Goal: Information Seeking & Learning: Learn about a topic

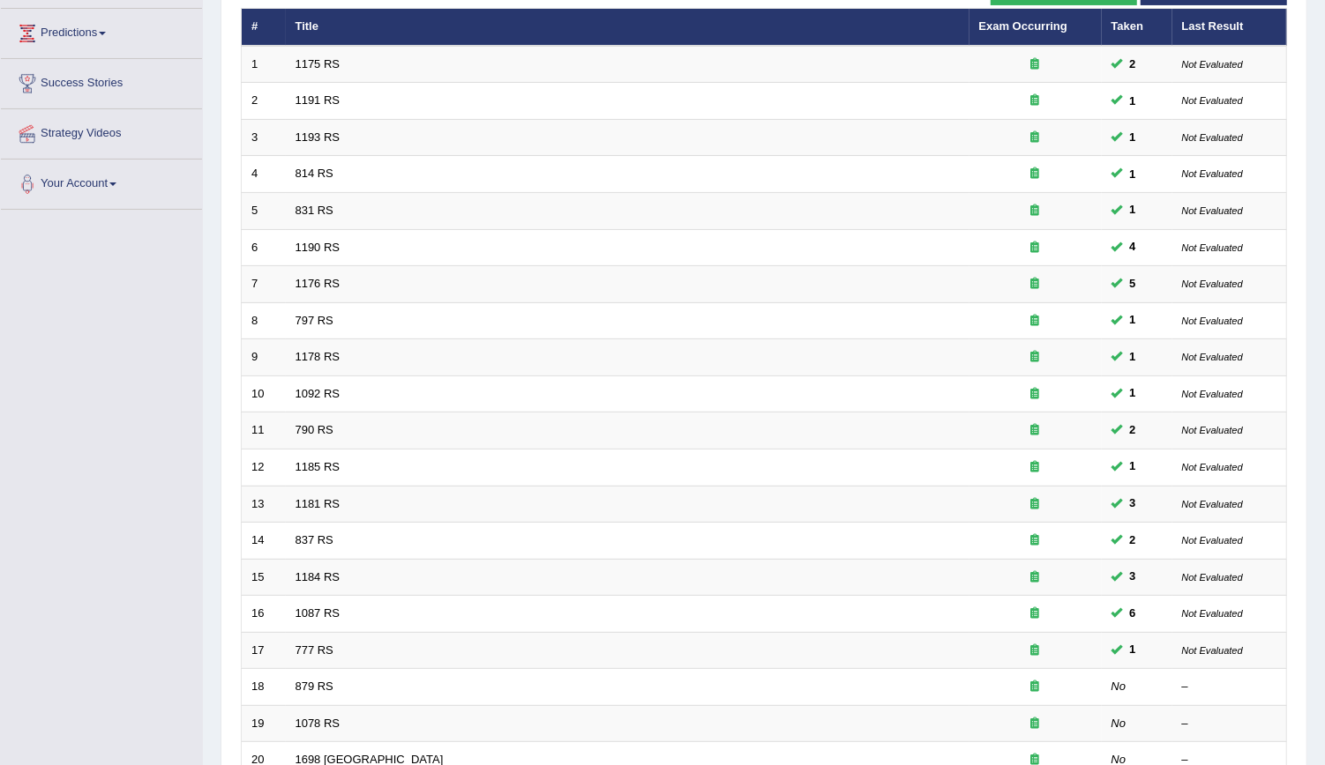
scroll to position [235, 0]
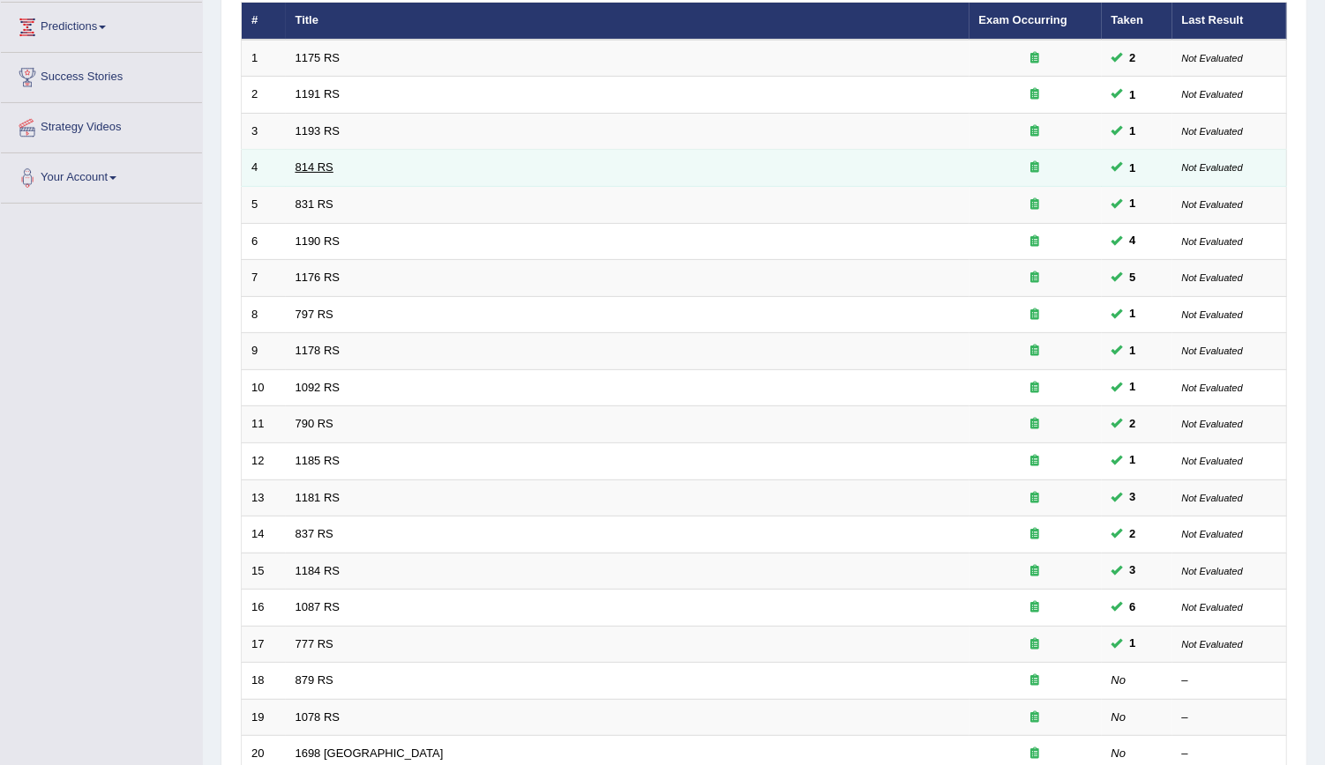
click at [320, 170] on link "814 RS" at bounding box center [314, 167] width 38 height 13
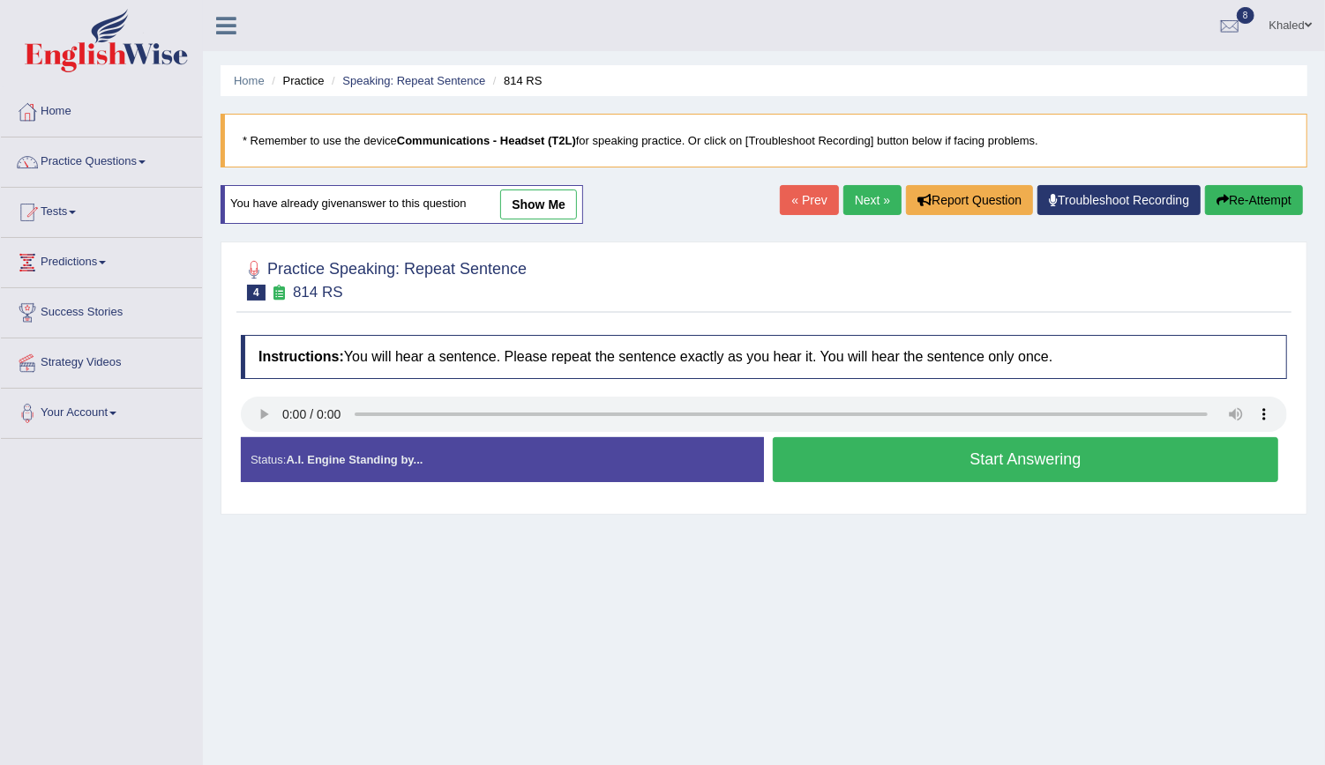
click at [526, 208] on link "show me" at bounding box center [538, 205] width 77 height 30
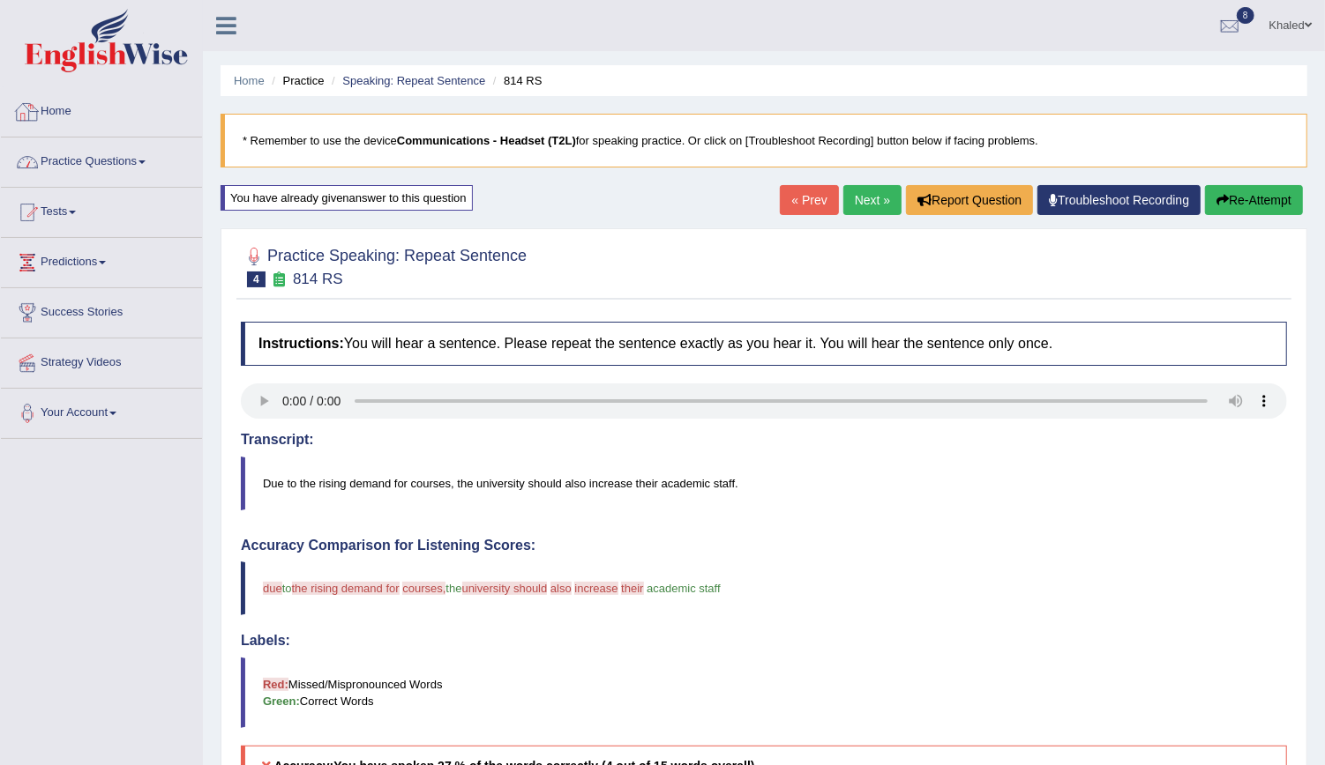
click at [88, 153] on link "Practice Questions" at bounding box center [101, 160] width 201 height 44
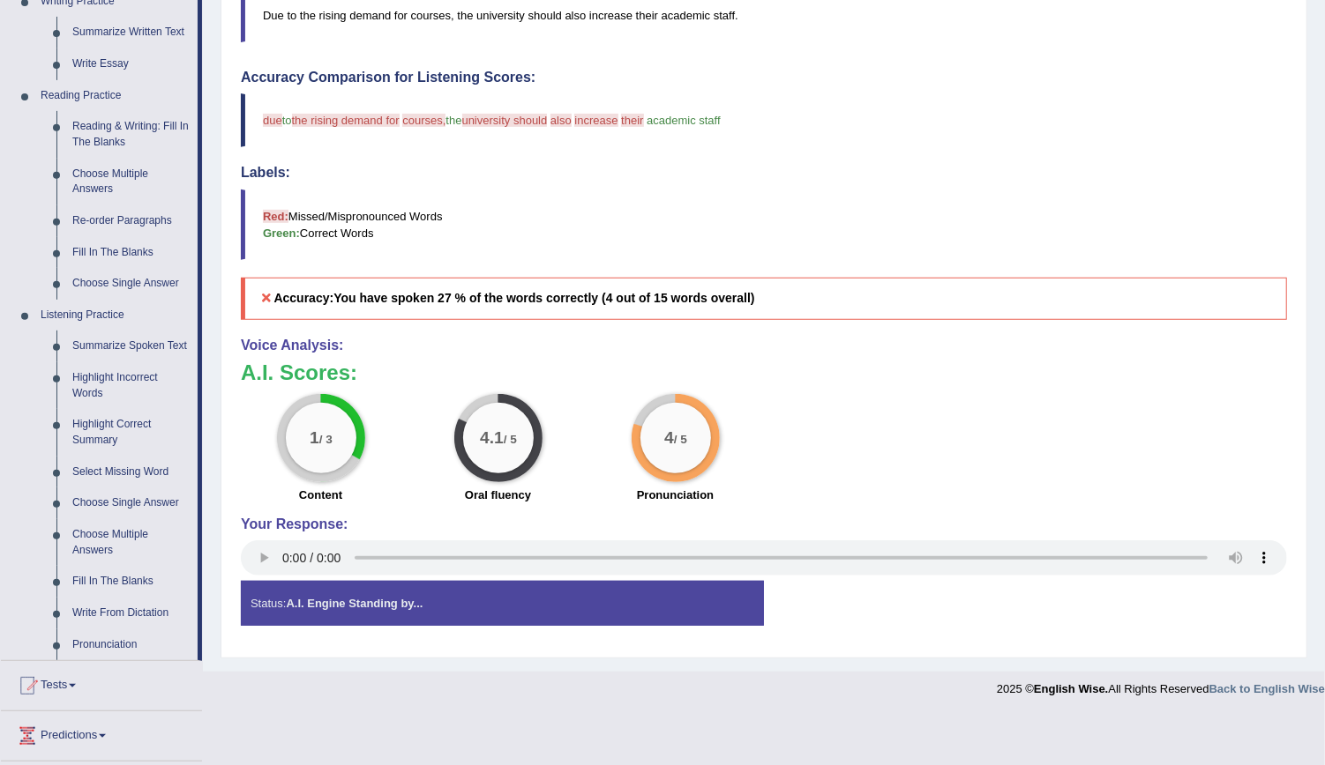
scroll to position [485, 0]
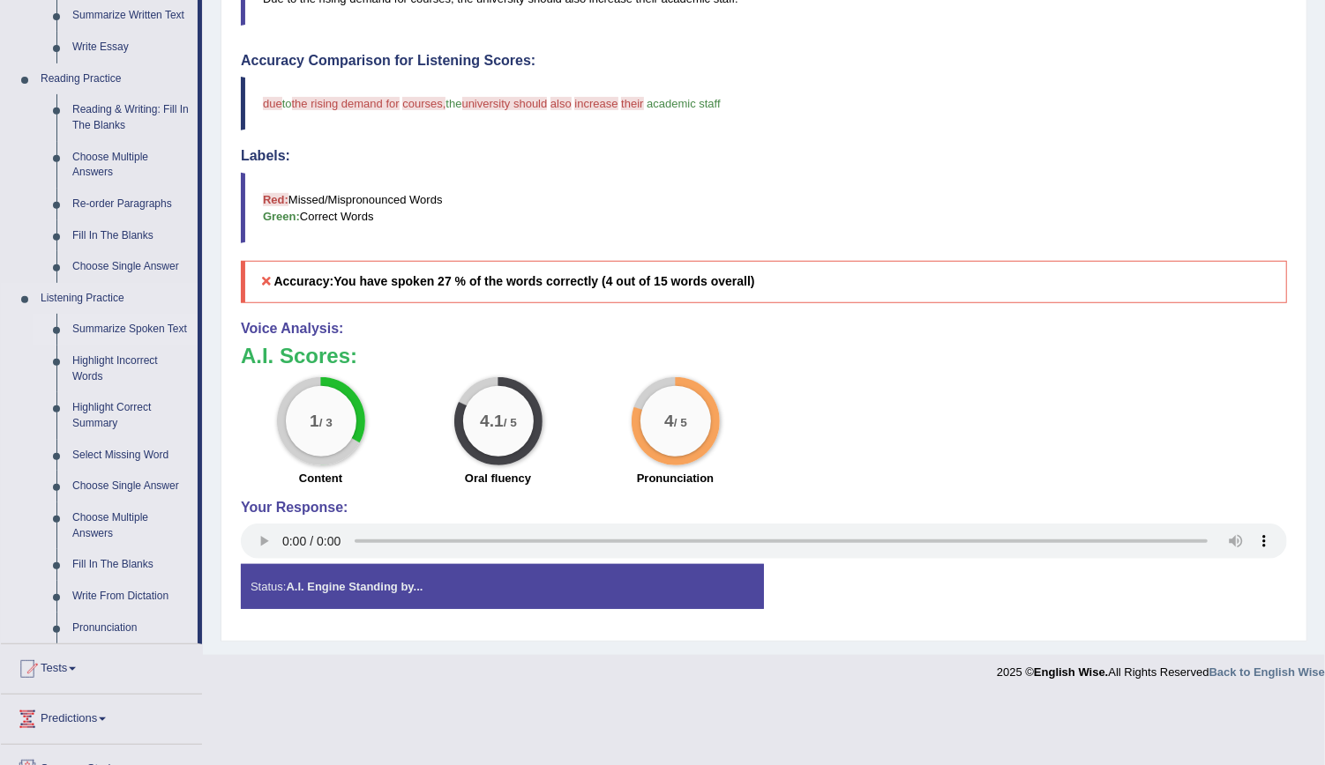
click at [121, 321] on link "Summarize Spoken Text" at bounding box center [130, 330] width 133 height 32
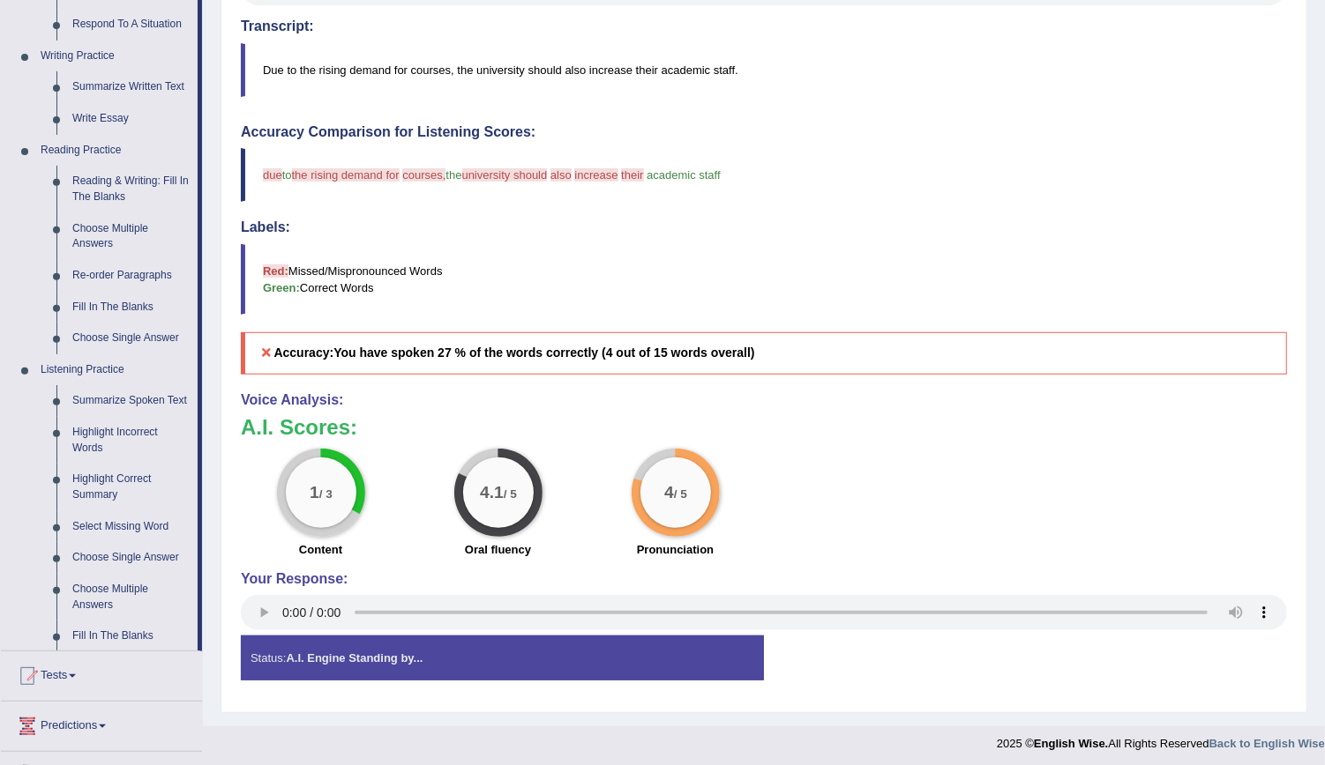
scroll to position [549, 0]
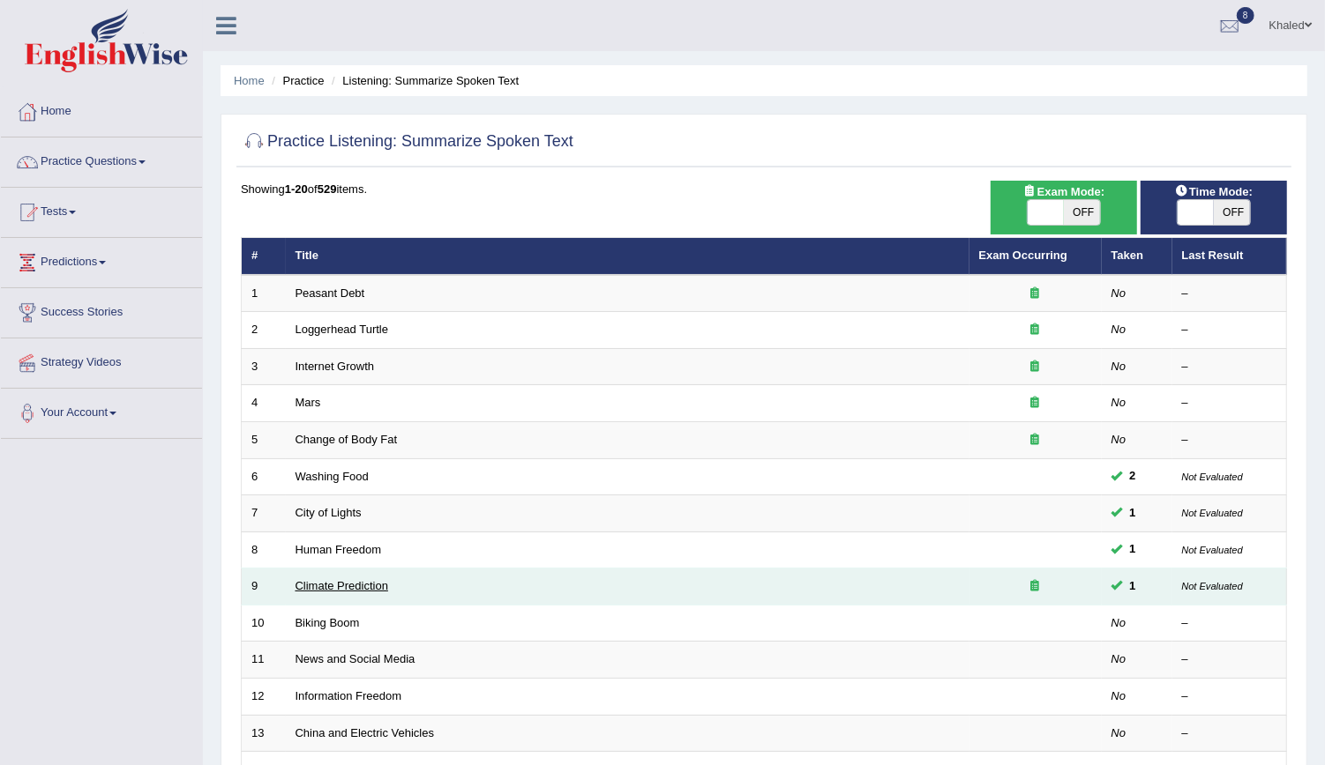
click at [350, 581] on link "Climate Prediction" at bounding box center [341, 585] width 93 height 13
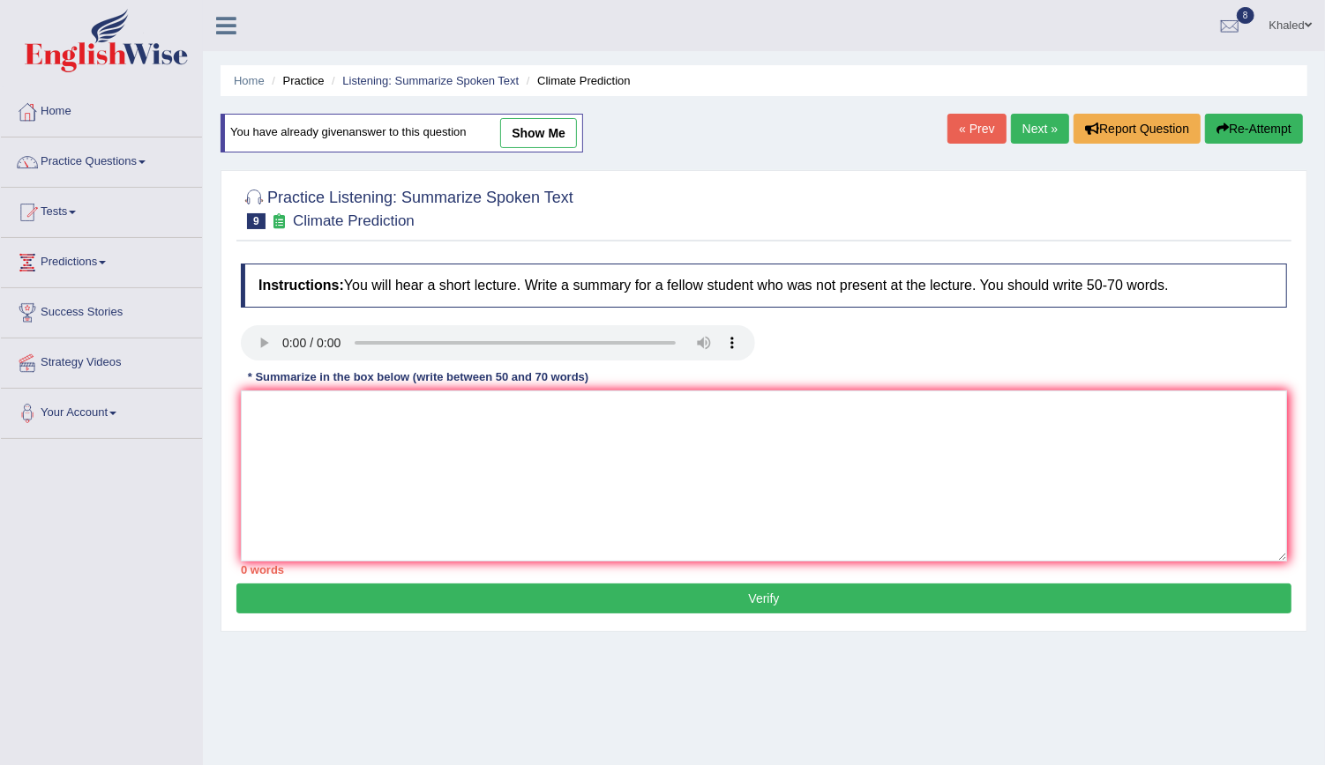
click at [543, 123] on link "show me" at bounding box center [538, 133] width 77 height 30
type textarea "This lecture mainly talked about pollution. To began, the high consumption of f…"
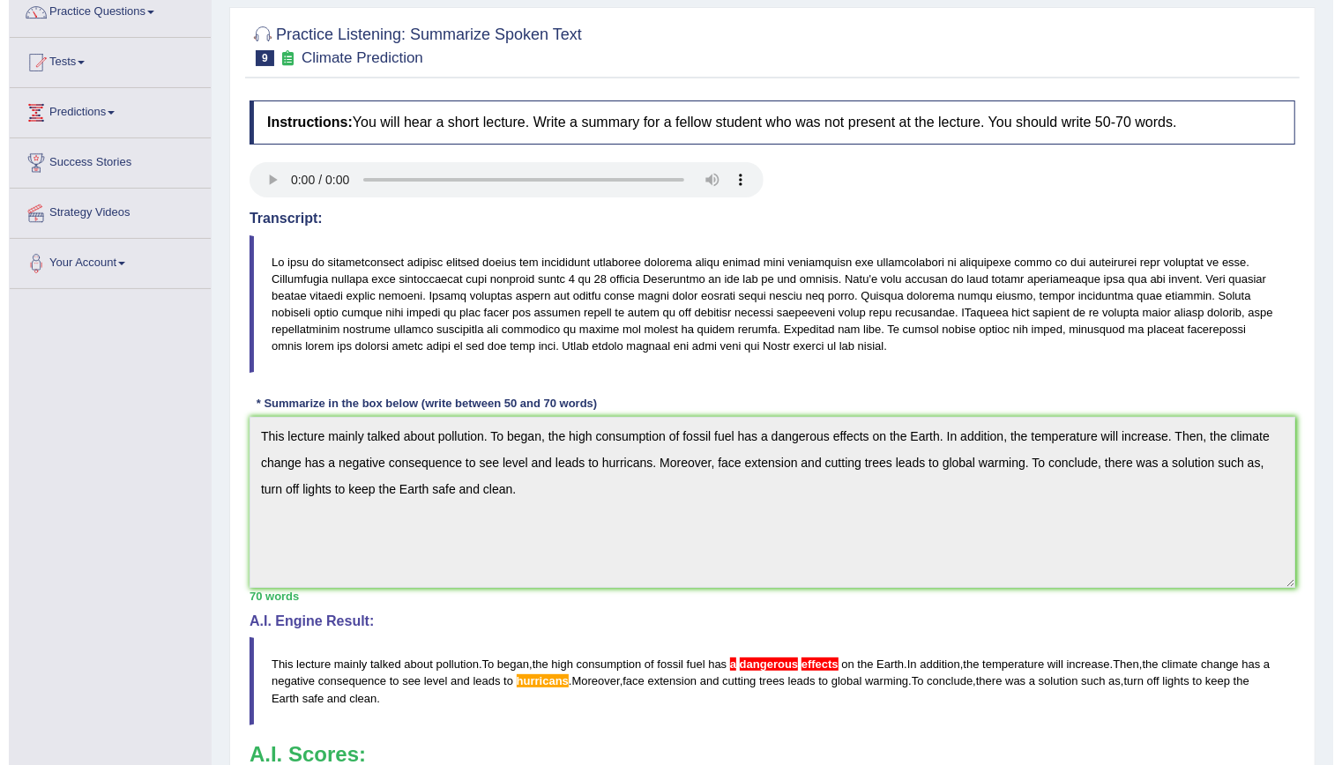
scroll to position [19, 0]
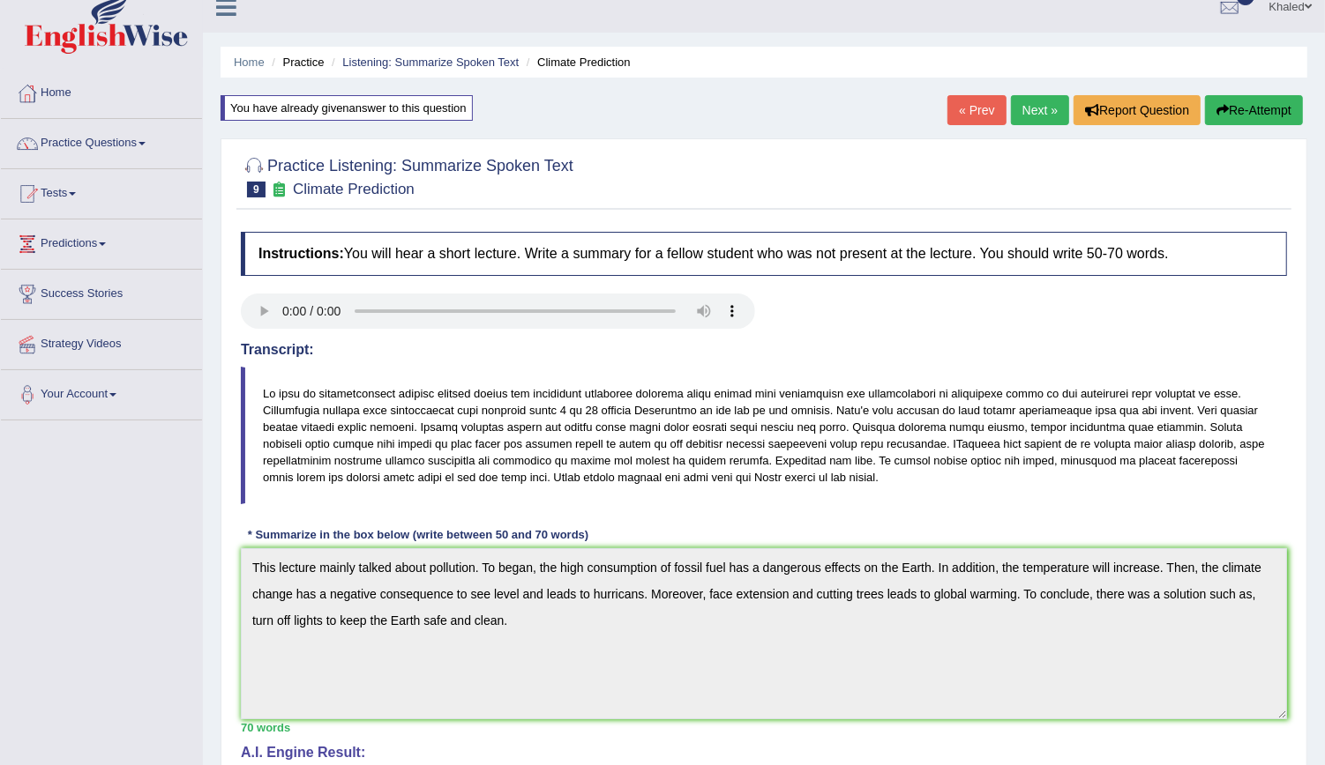
click at [987, 108] on link "« Prev" at bounding box center [976, 110] width 58 height 30
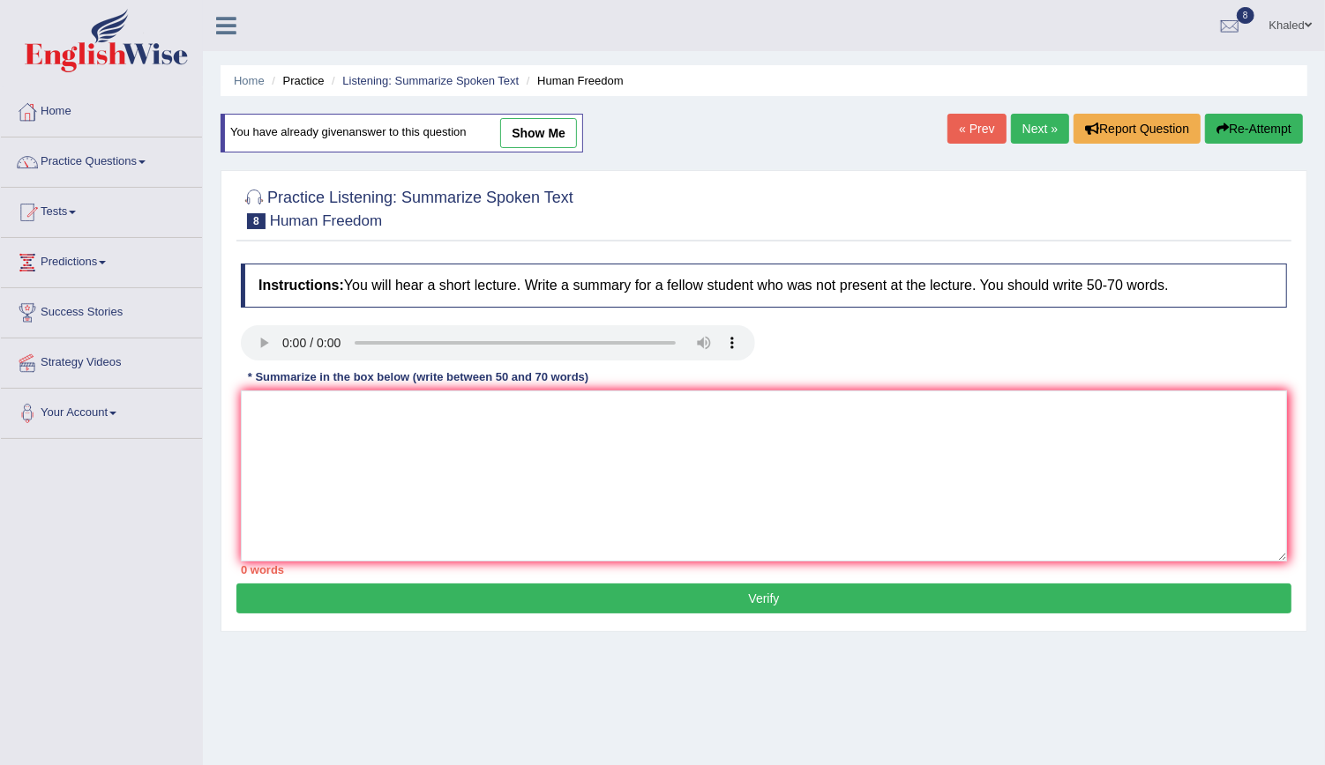
click at [518, 124] on link "show me" at bounding box center [538, 133] width 77 height 30
type textarea "This lecture mainly talked about human freedom in businesses. To began, the spe…"
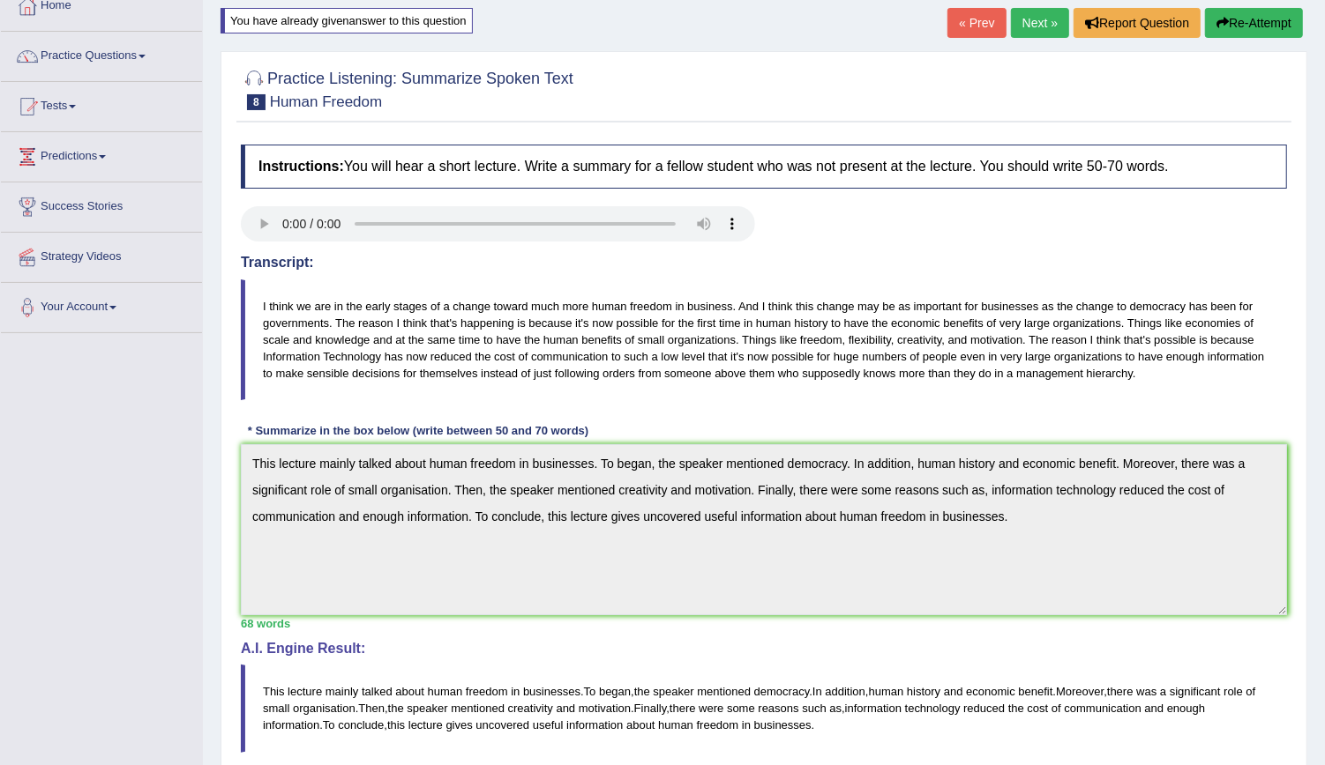
scroll to position [102, 0]
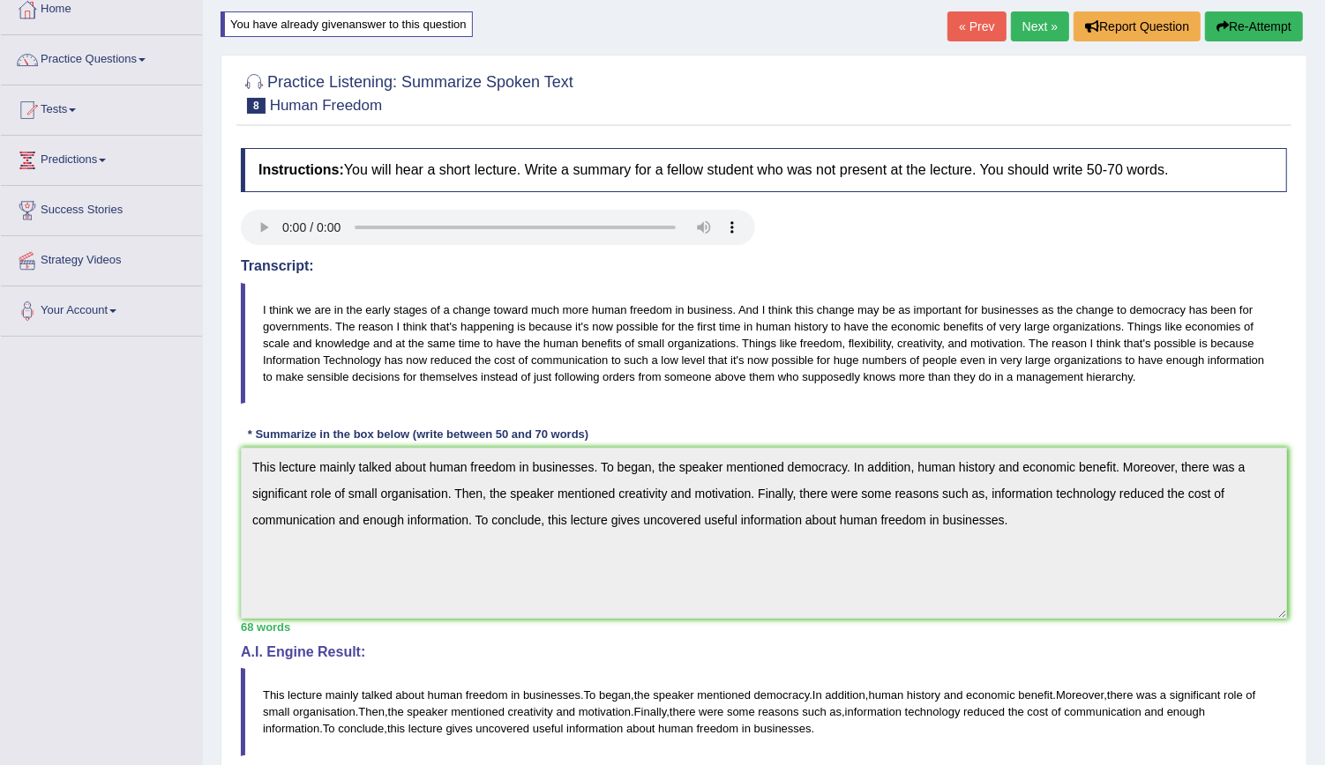
click at [966, 34] on link "« Prev" at bounding box center [976, 26] width 58 height 30
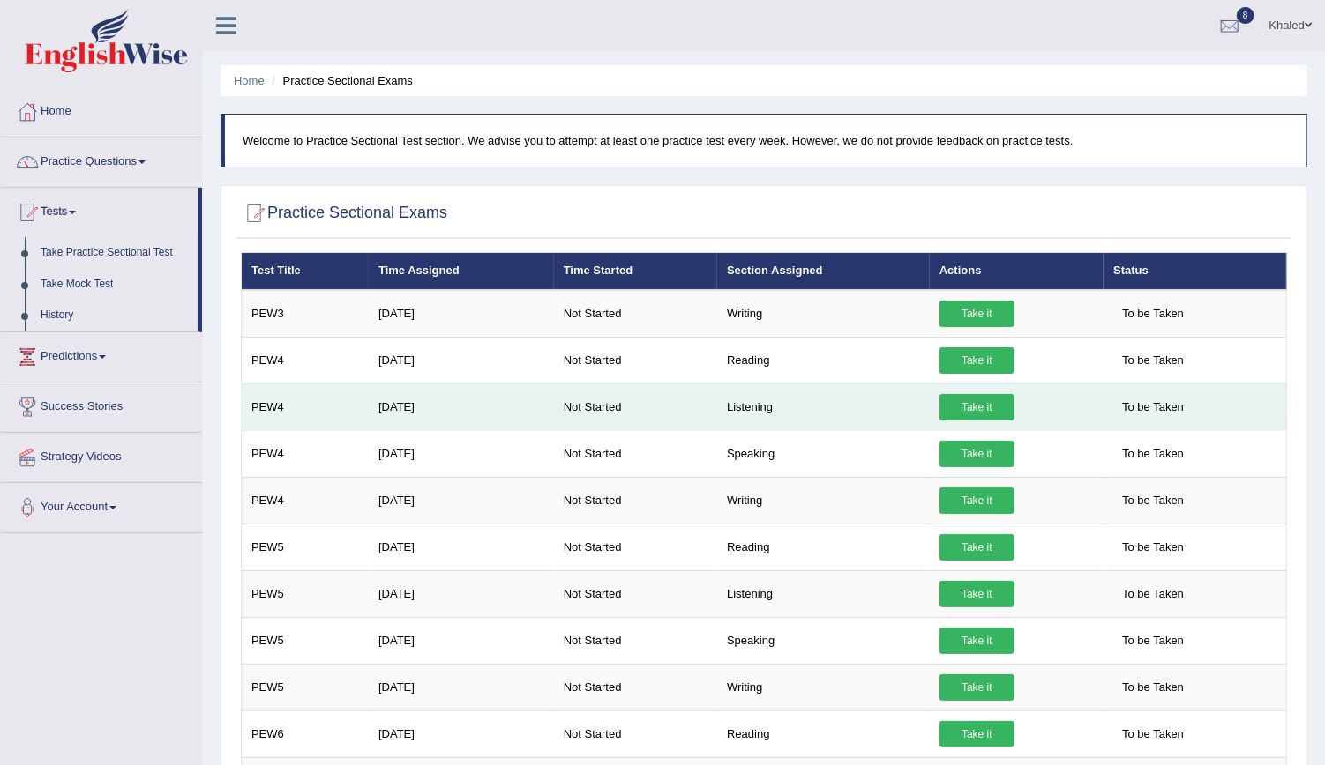
click at [972, 405] on link "Take it" at bounding box center [976, 407] width 75 height 26
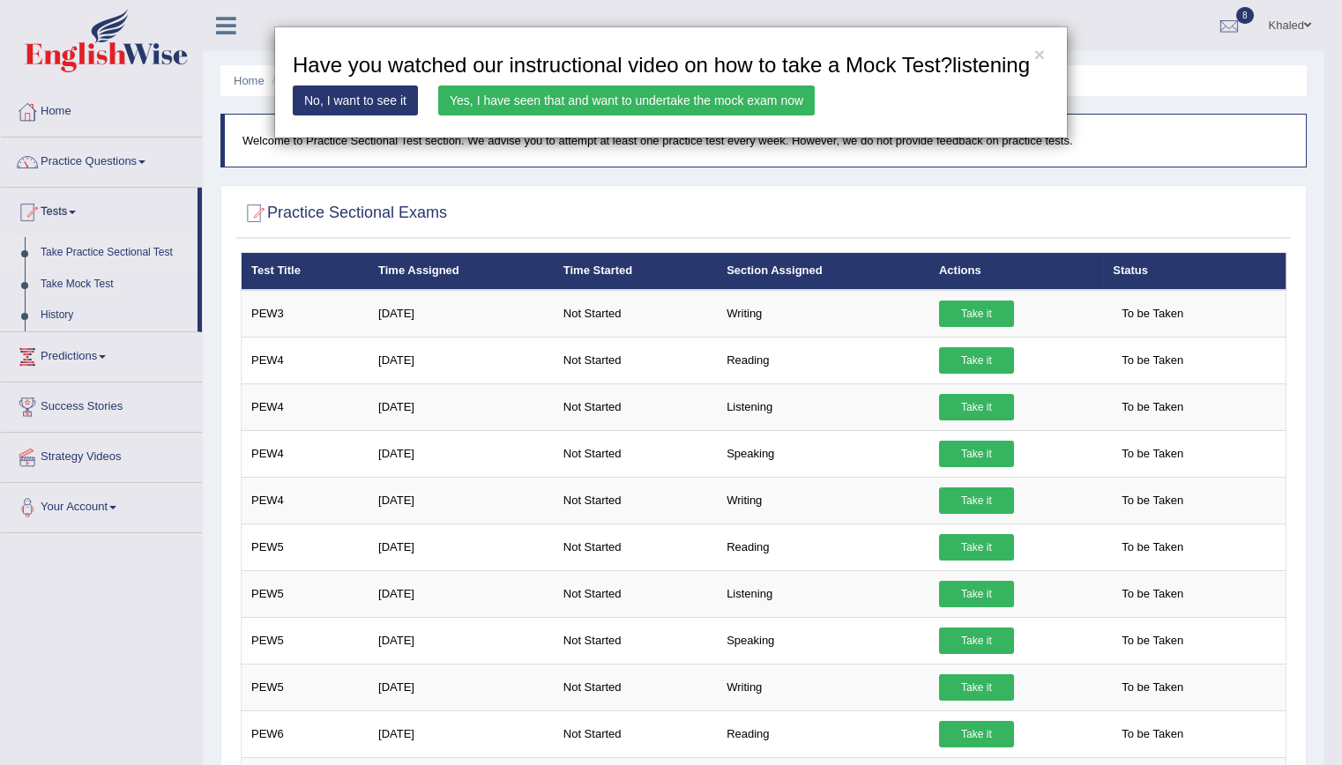
click at [503, 100] on link "Yes, I have seen that and want to undertake the mock exam now" at bounding box center [626, 101] width 377 height 30
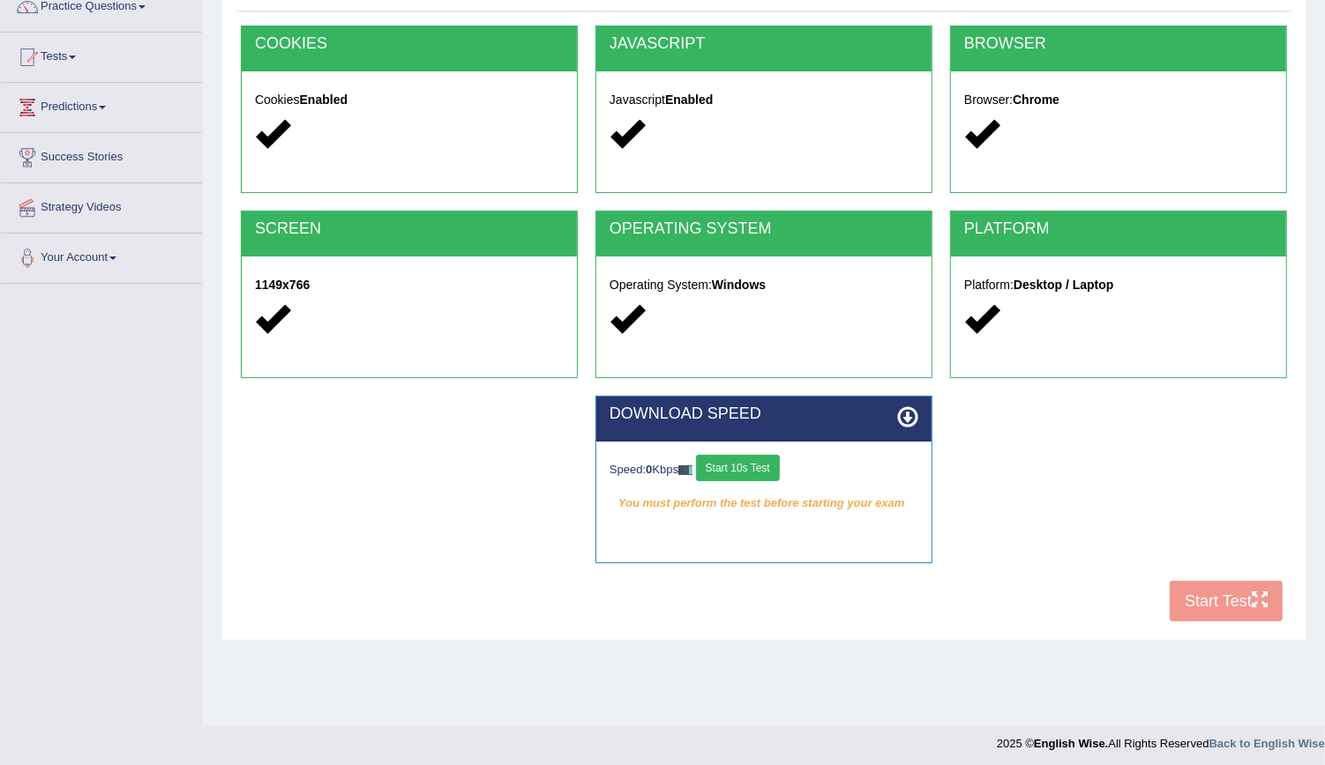
scroll to position [160, 0]
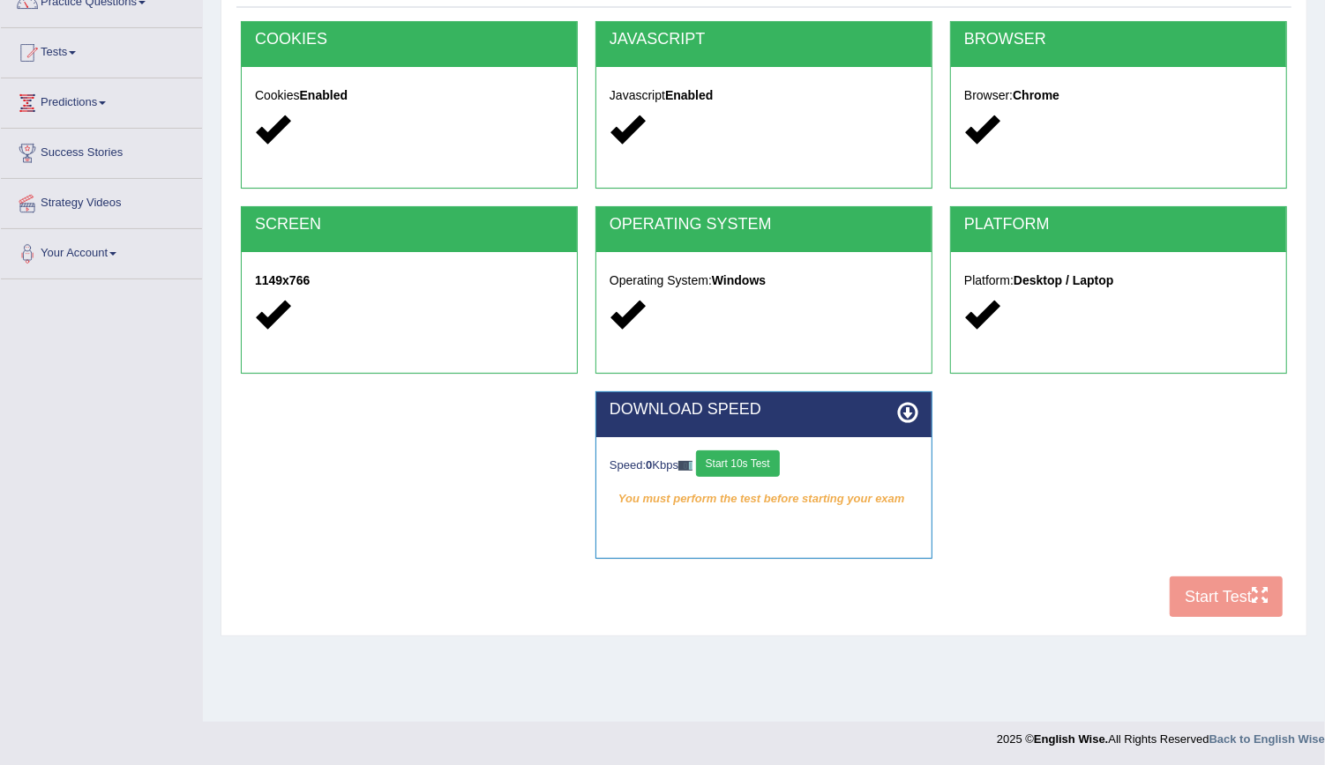
click at [758, 456] on button "Start 10s Test" at bounding box center [738, 464] width 84 height 26
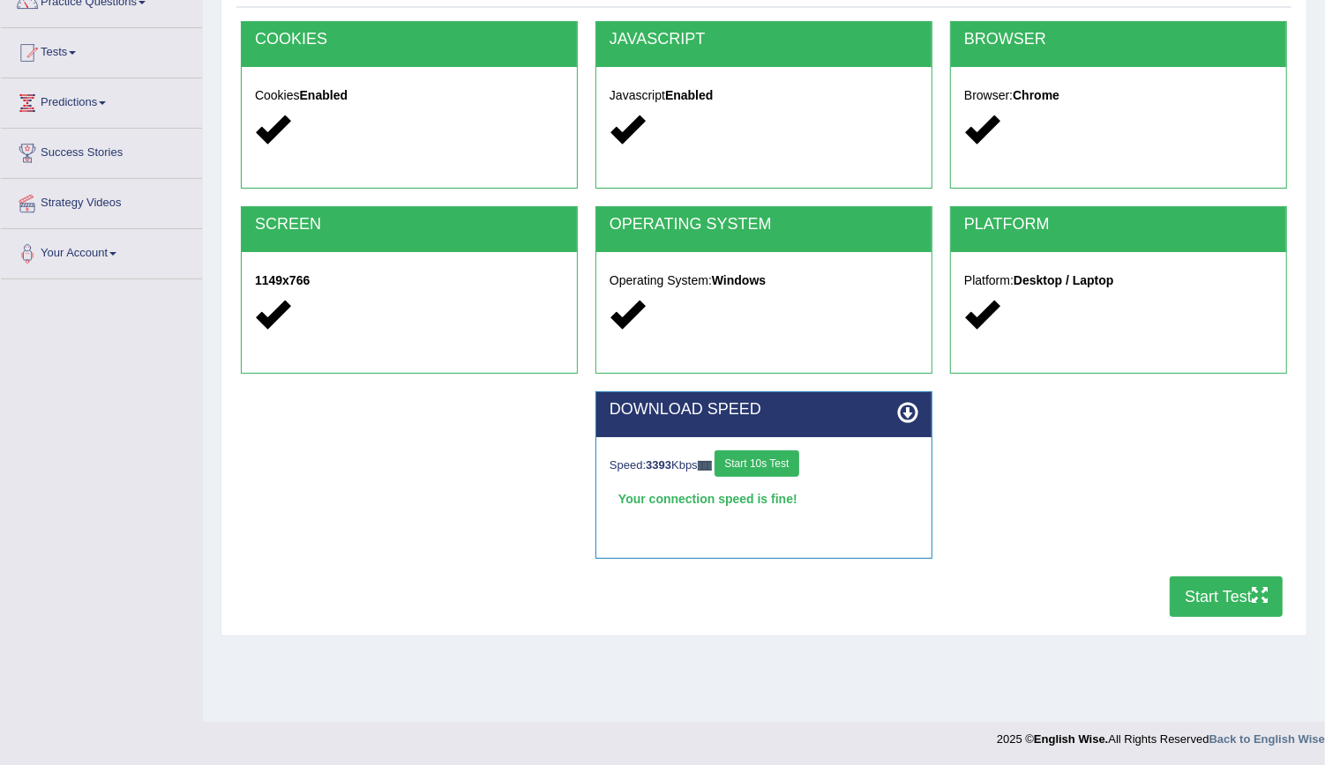
click at [1211, 591] on button "Start Test" at bounding box center [1225, 597] width 113 height 41
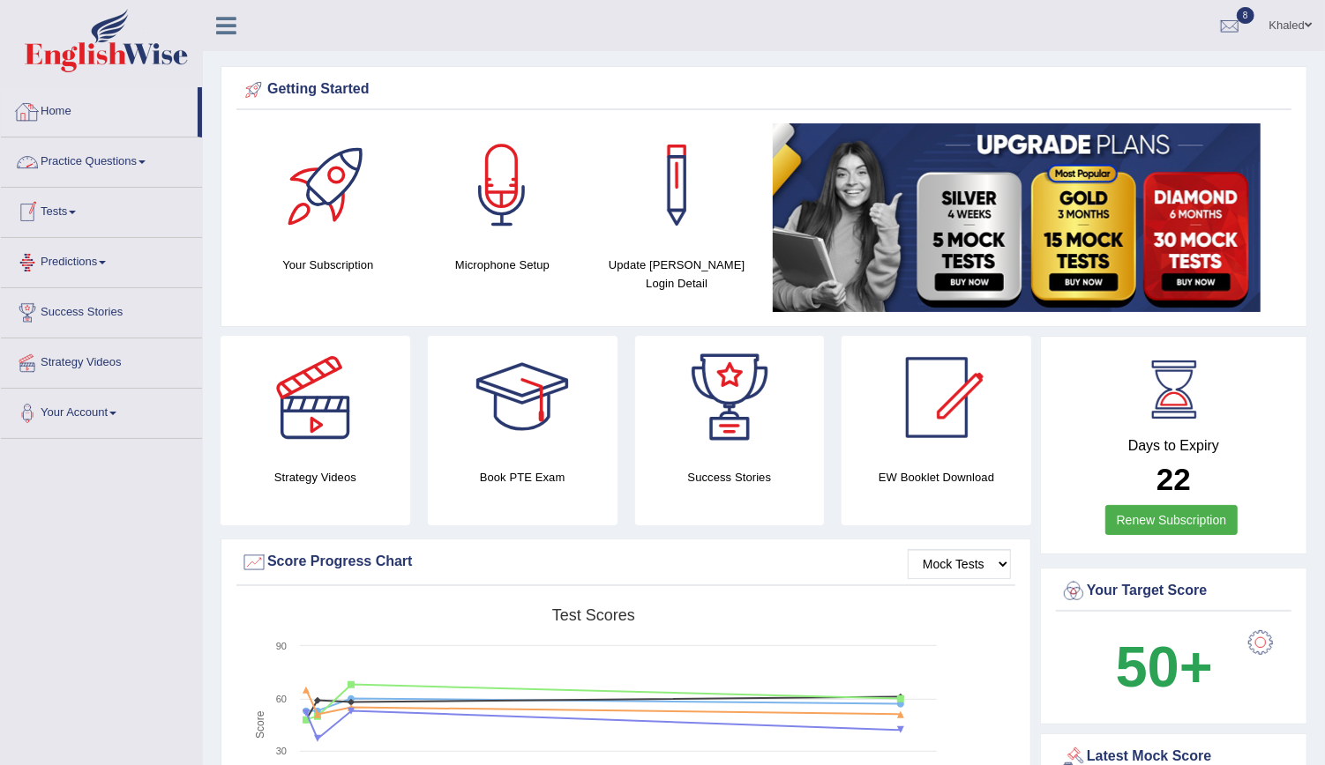
click at [58, 192] on link "Tests" at bounding box center [101, 210] width 201 height 44
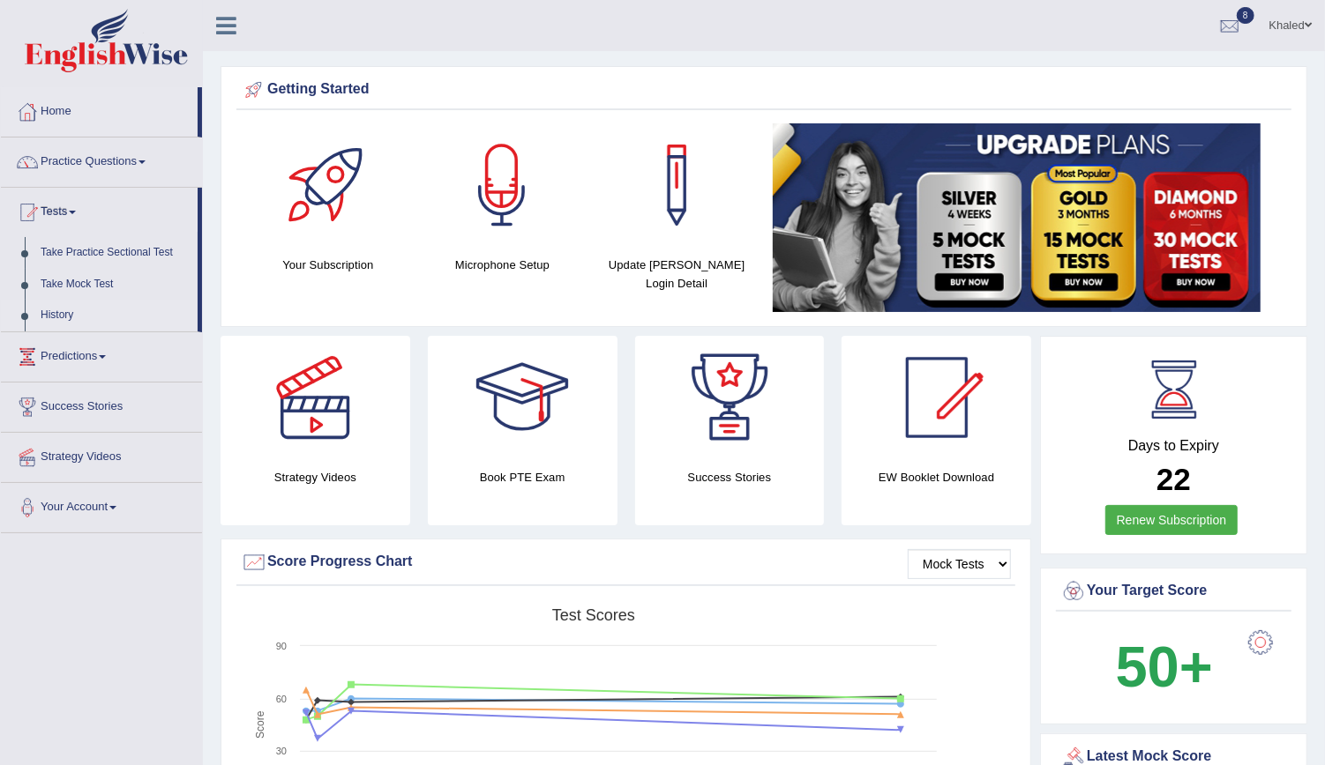
click at [54, 309] on link "History" at bounding box center [115, 316] width 165 height 32
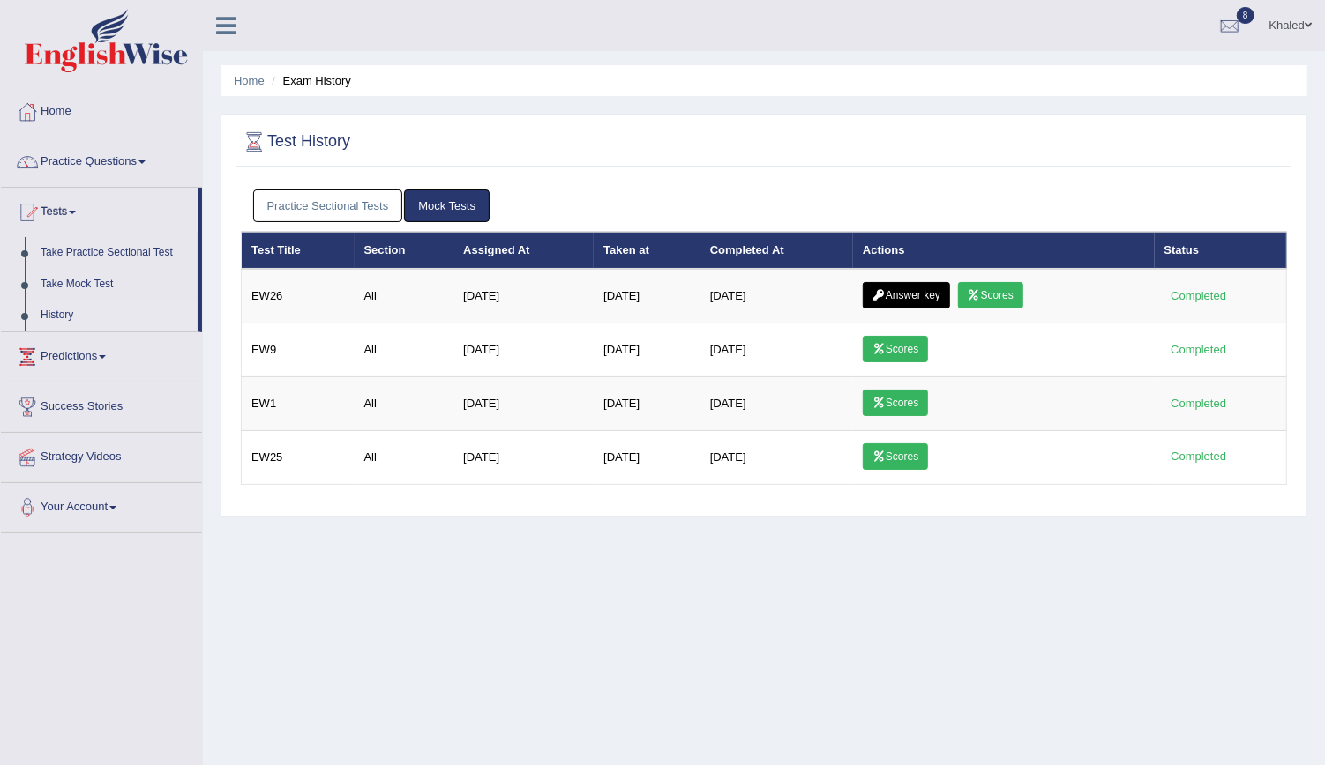
click at [370, 213] on link "Practice Sectional Tests" at bounding box center [328, 206] width 150 height 33
click at [903, 661] on div "Home Exam History Test History Practice Sectional Tests Mock Tests Test Title S…" at bounding box center [764, 441] width 1122 height 882
click at [350, 212] on link "Practice Sectional Tests" at bounding box center [328, 206] width 150 height 33
click at [297, 211] on link "Practice Sectional Tests" at bounding box center [328, 206] width 150 height 33
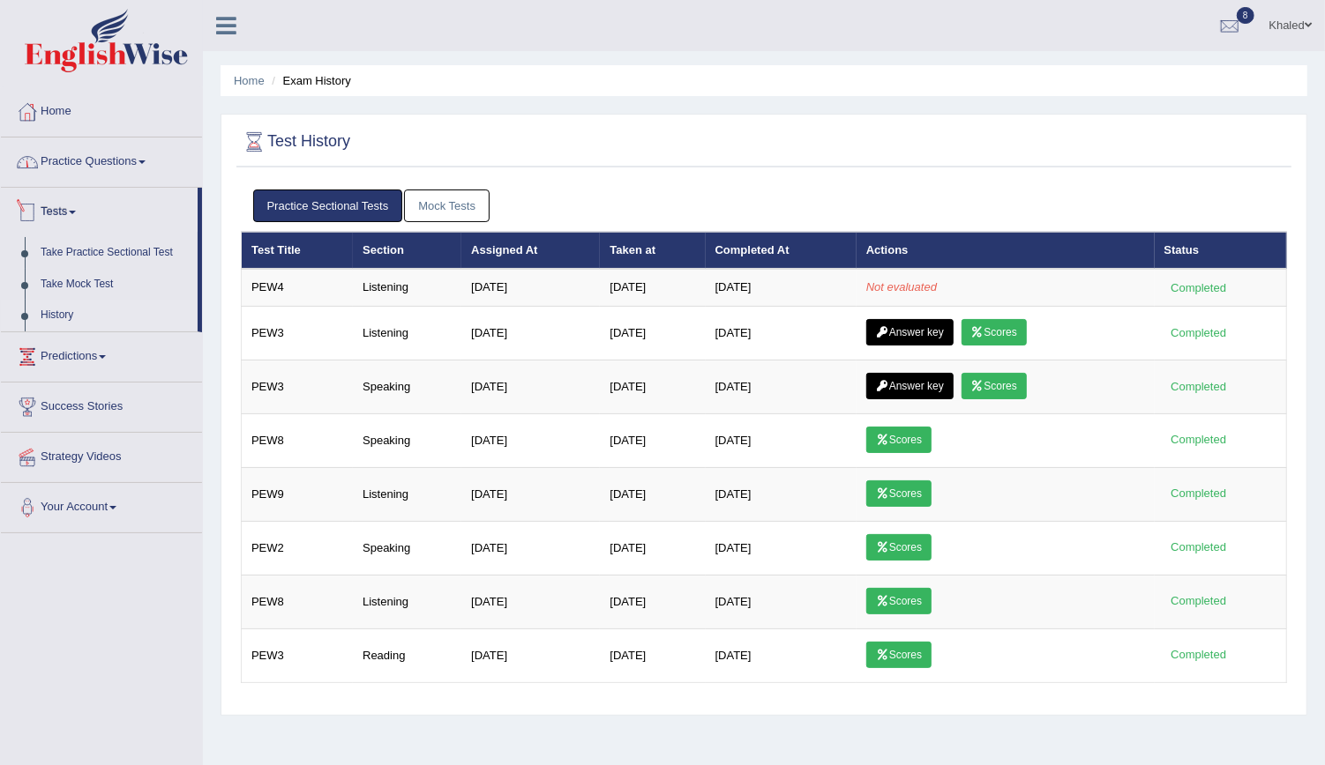
click at [107, 162] on link "Practice Questions" at bounding box center [101, 160] width 201 height 44
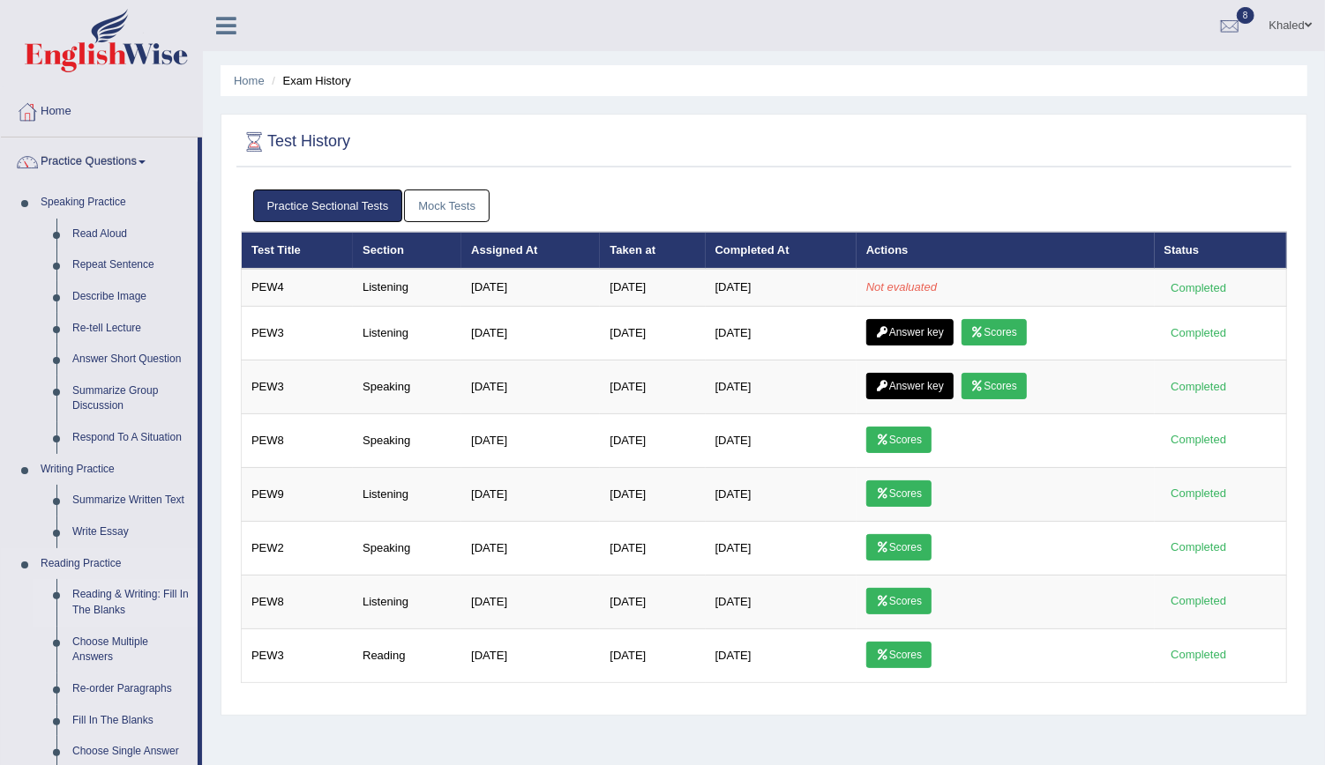
click at [114, 598] on link "Reading & Writing: Fill In The Blanks" at bounding box center [130, 602] width 133 height 47
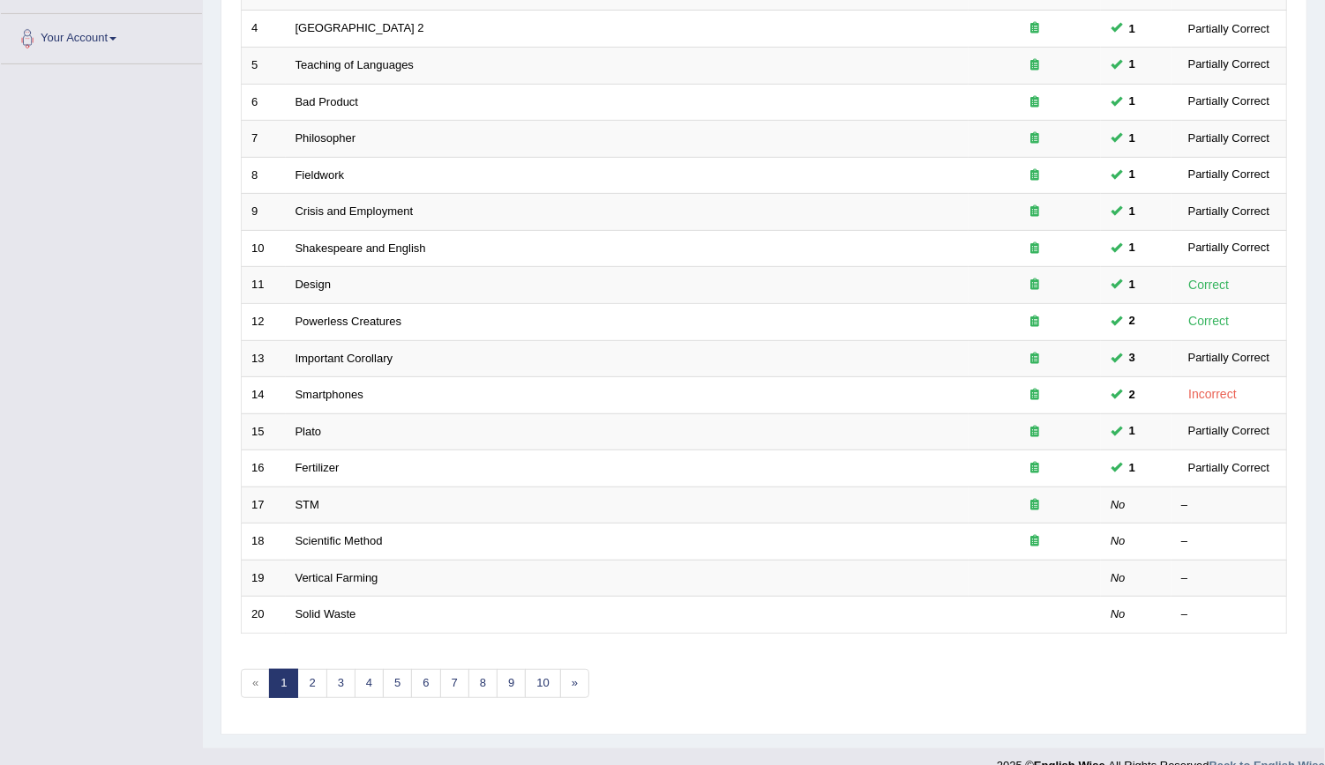
scroll to position [378, 0]
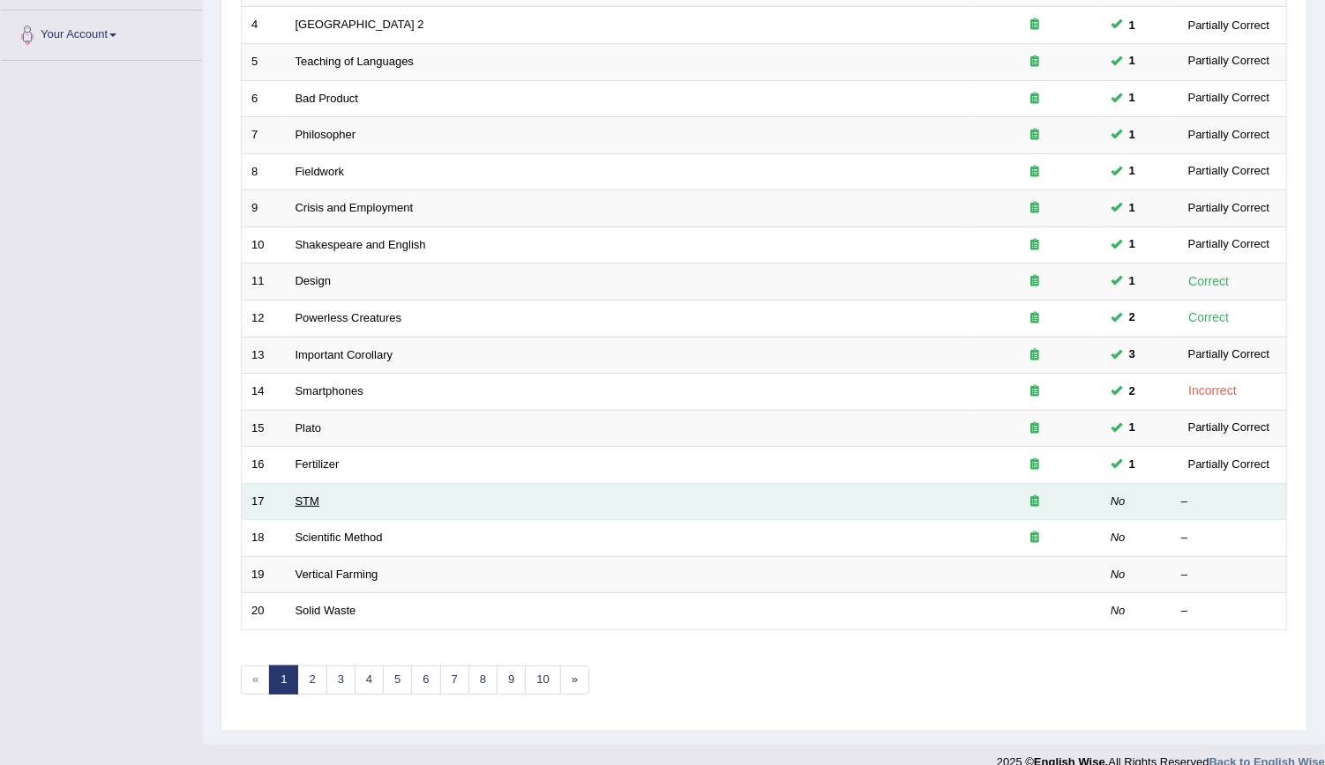
click at [301, 497] on link "STM" at bounding box center [307, 501] width 24 height 13
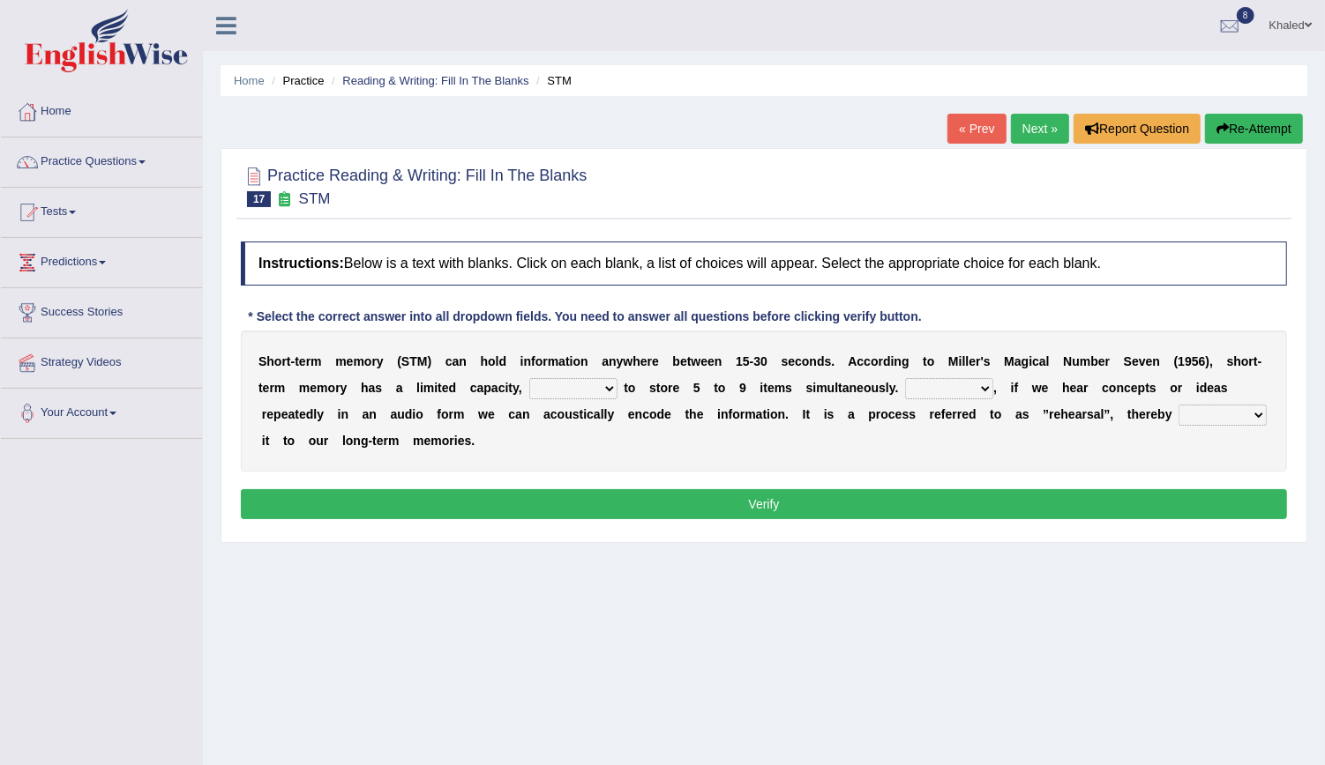
click at [531, 389] on select "being able is able be able unable" at bounding box center [573, 388] width 88 height 21
select select "is able"
click at [529, 378] on select "being able is able be able unable" at bounding box center [573, 388] width 88 height 21
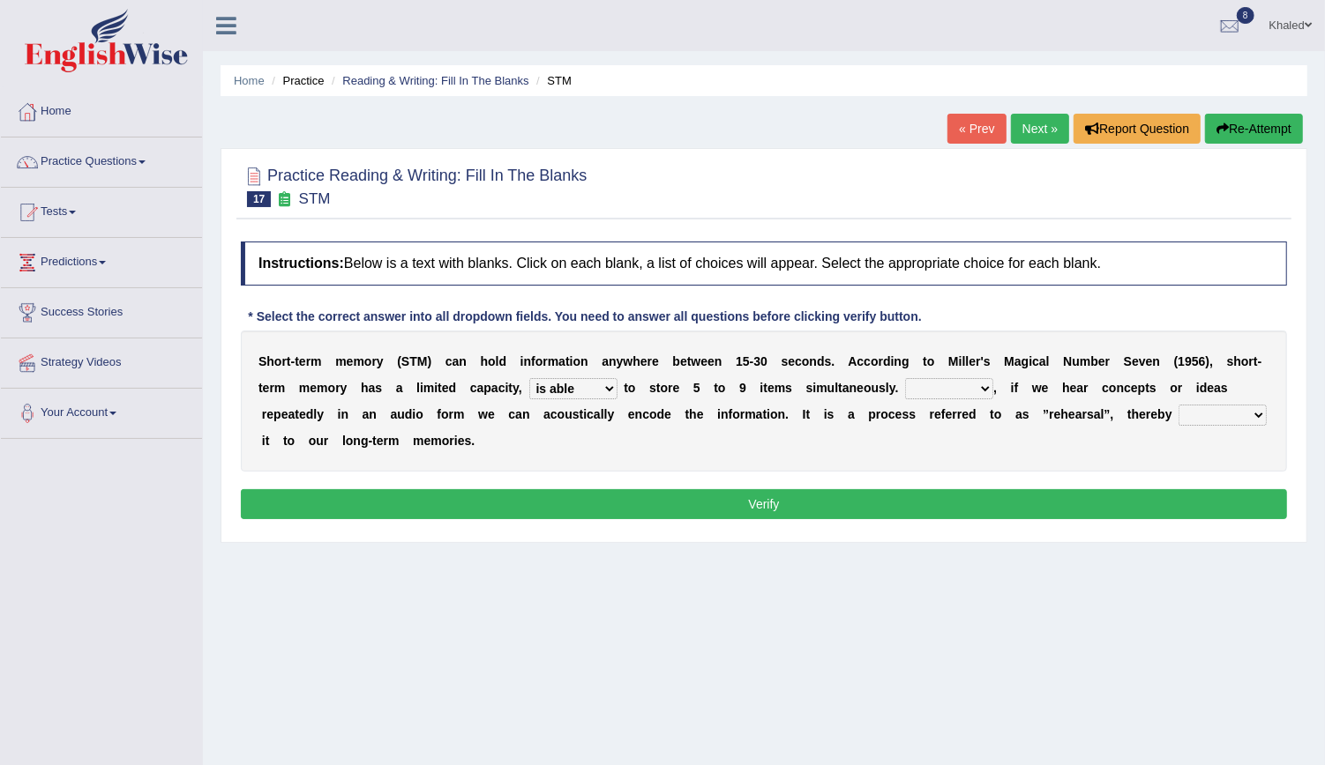
click at [540, 389] on select "being able is able be able unable" at bounding box center [573, 388] width 88 height 21
click at [905, 378] on select "However So Moreover Therefore" at bounding box center [949, 388] width 88 height 21
click at [905, 392] on select "However So Moreover Therefore" at bounding box center [949, 388] width 88 height 21
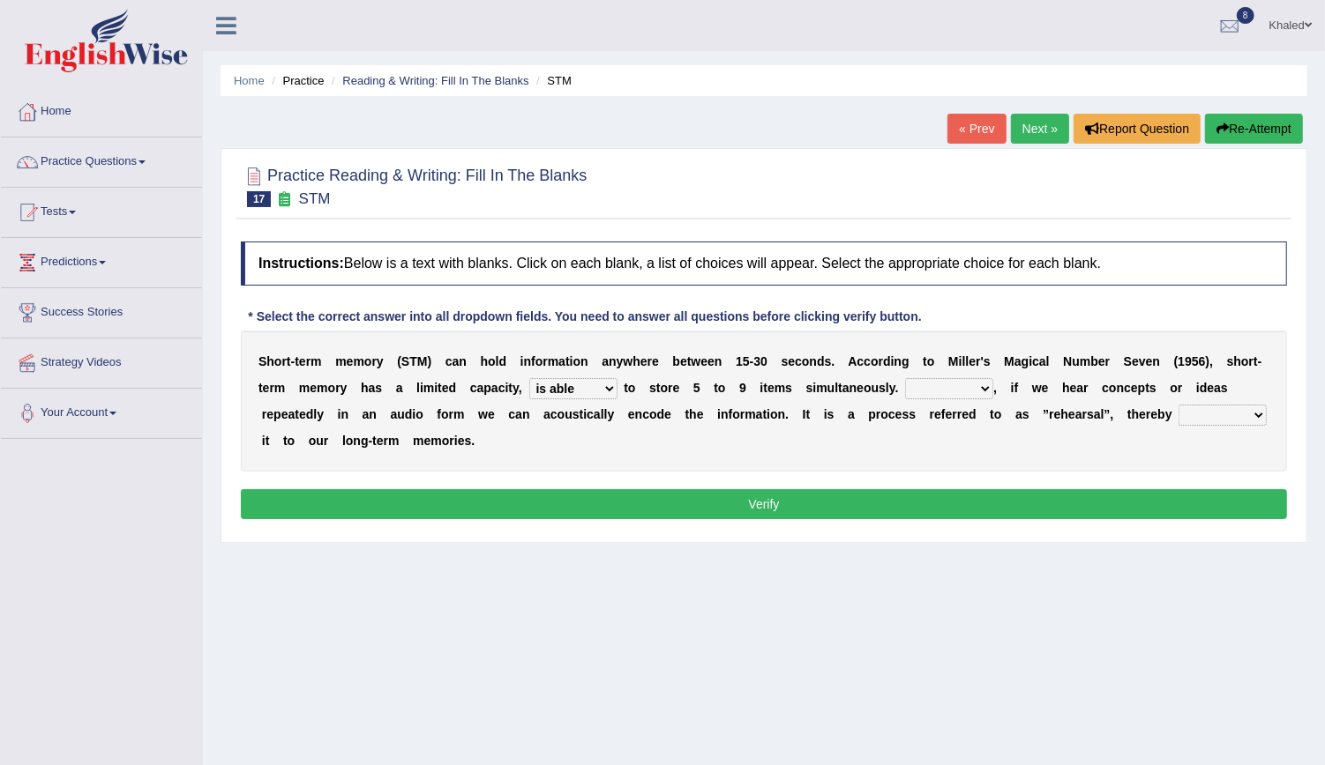
select select "However"
click at [905, 378] on select "However So Moreover Therefore" at bounding box center [949, 388] width 88 height 21
click at [1178, 422] on select "commit commits commiting commited" at bounding box center [1222, 415] width 88 height 21
select select "commiting"
click at [1178, 405] on select "commit commits commiting commited" at bounding box center [1222, 415] width 88 height 21
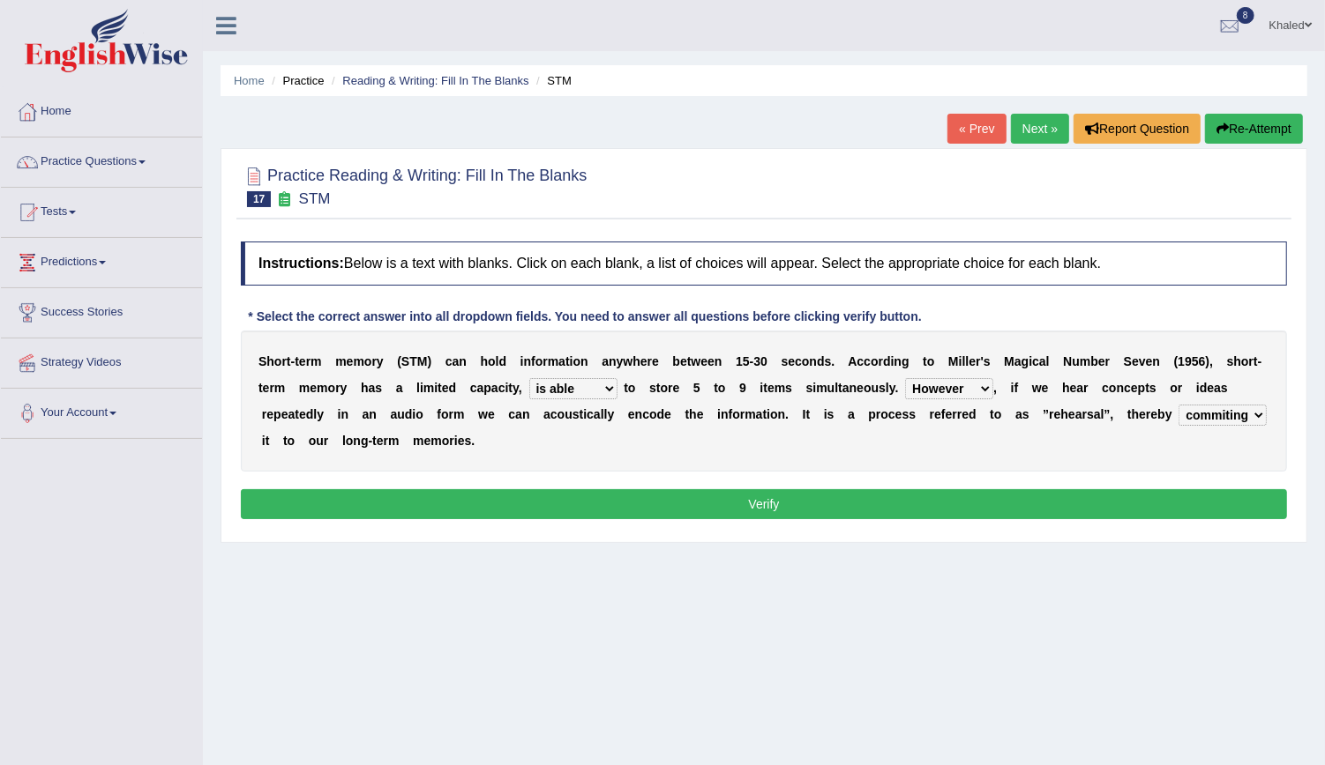
click at [529, 387] on select "being able is able be able unable" at bounding box center [573, 388] width 88 height 21
select select "unable"
click at [529, 378] on select "being able is able be able unable" at bounding box center [573, 388] width 88 height 21
click at [534, 383] on select "being able is able be able unable" at bounding box center [573, 388] width 88 height 21
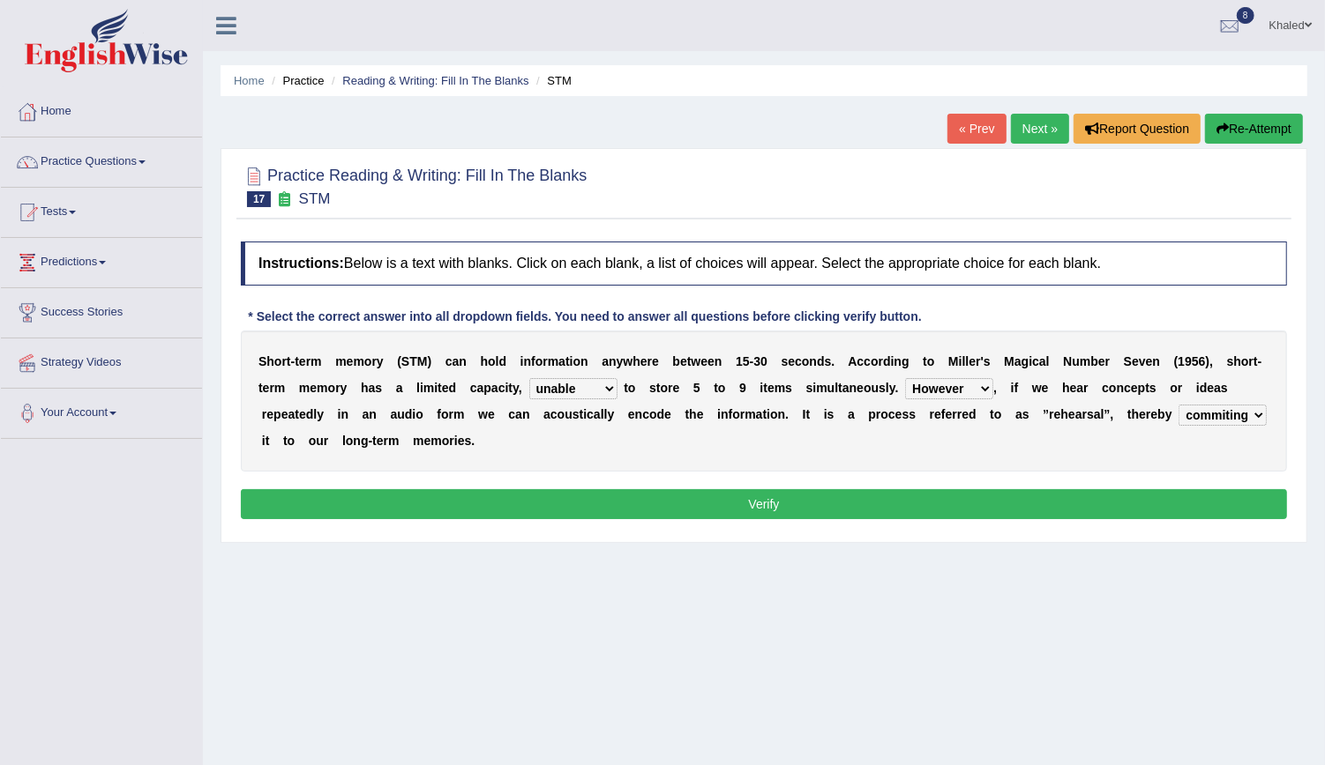
click at [905, 391] on select "However So Moreover Therefore" at bounding box center [949, 388] width 88 height 21
select select "Therefore"
click at [905, 378] on select "However So Moreover Therefore" at bounding box center [949, 388] width 88 height 21
click at [800, 495] on button "Verify" at bounding box center [764, 504] width 1046 height 30
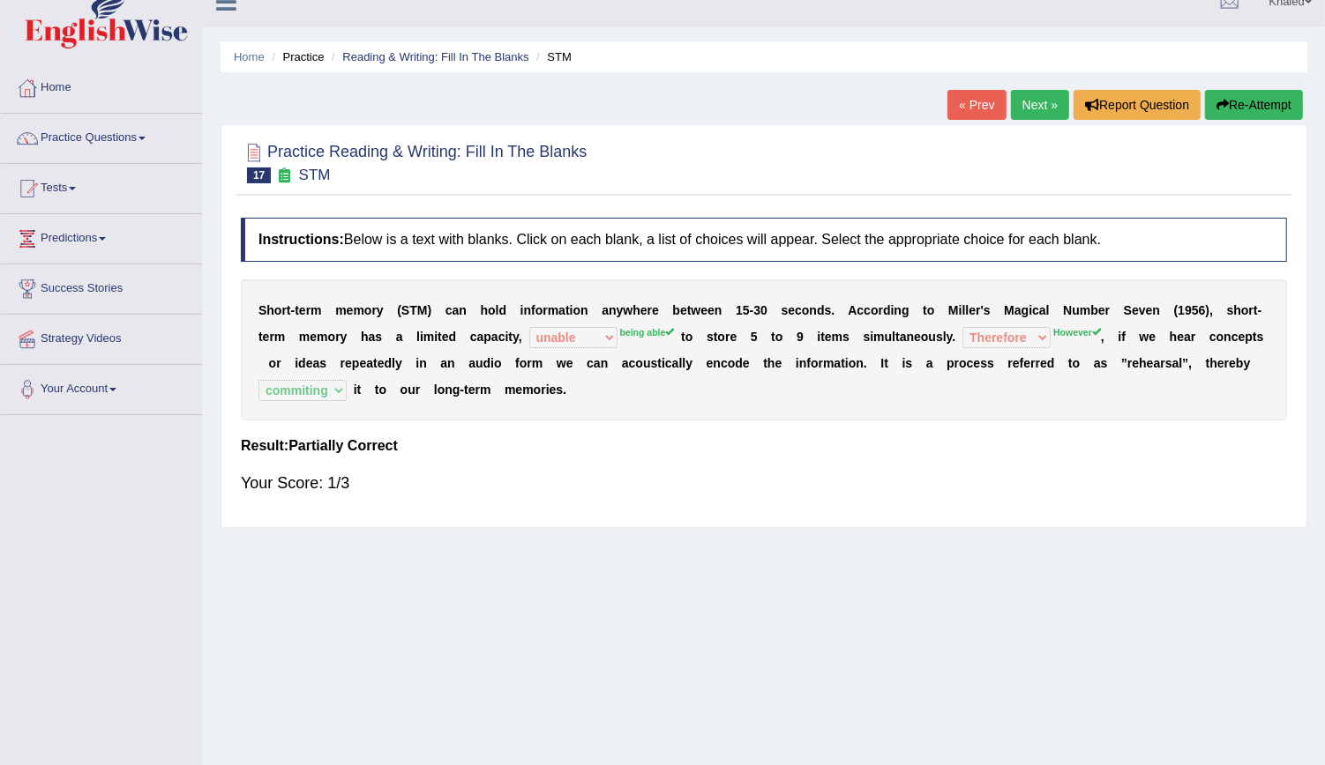
scroll to position [25, 0]
click at [1033, 103] on link "Next »" at bounding box center [1040, 104] width 58 height 30
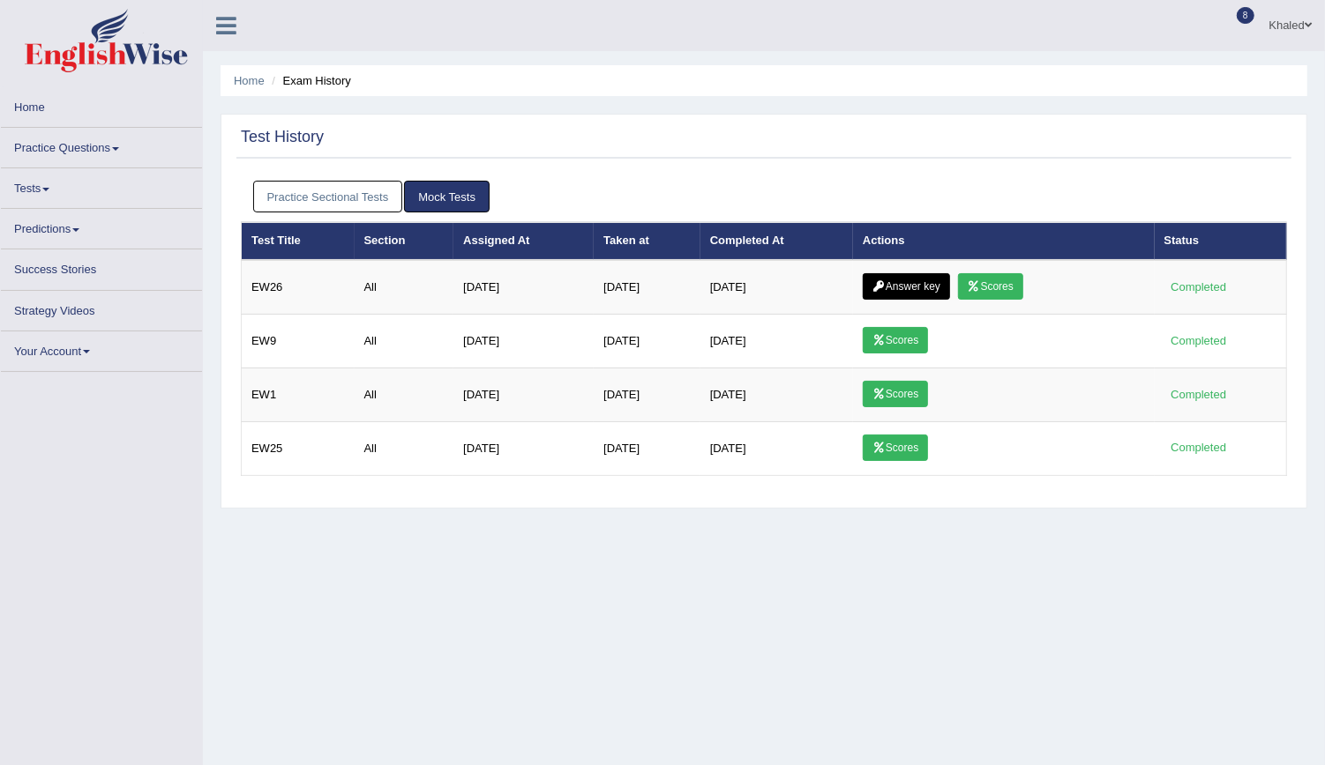
click at [324, 196] on link "Practice Sectional Tests" at bounding box center [328, 197] width 150 height 33
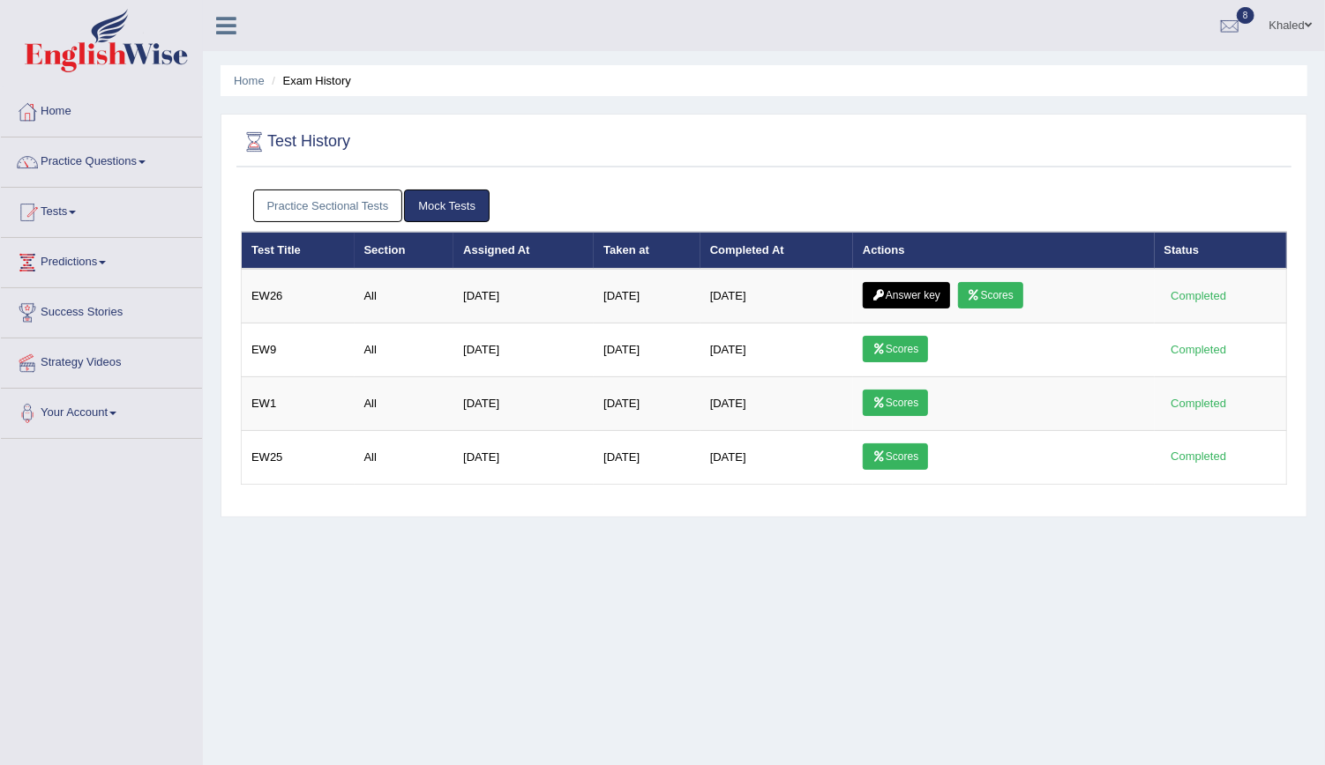
click at [332, 213] on link "Practice Sectional Tests" at bounding box center [328, 206] width 150 height 33
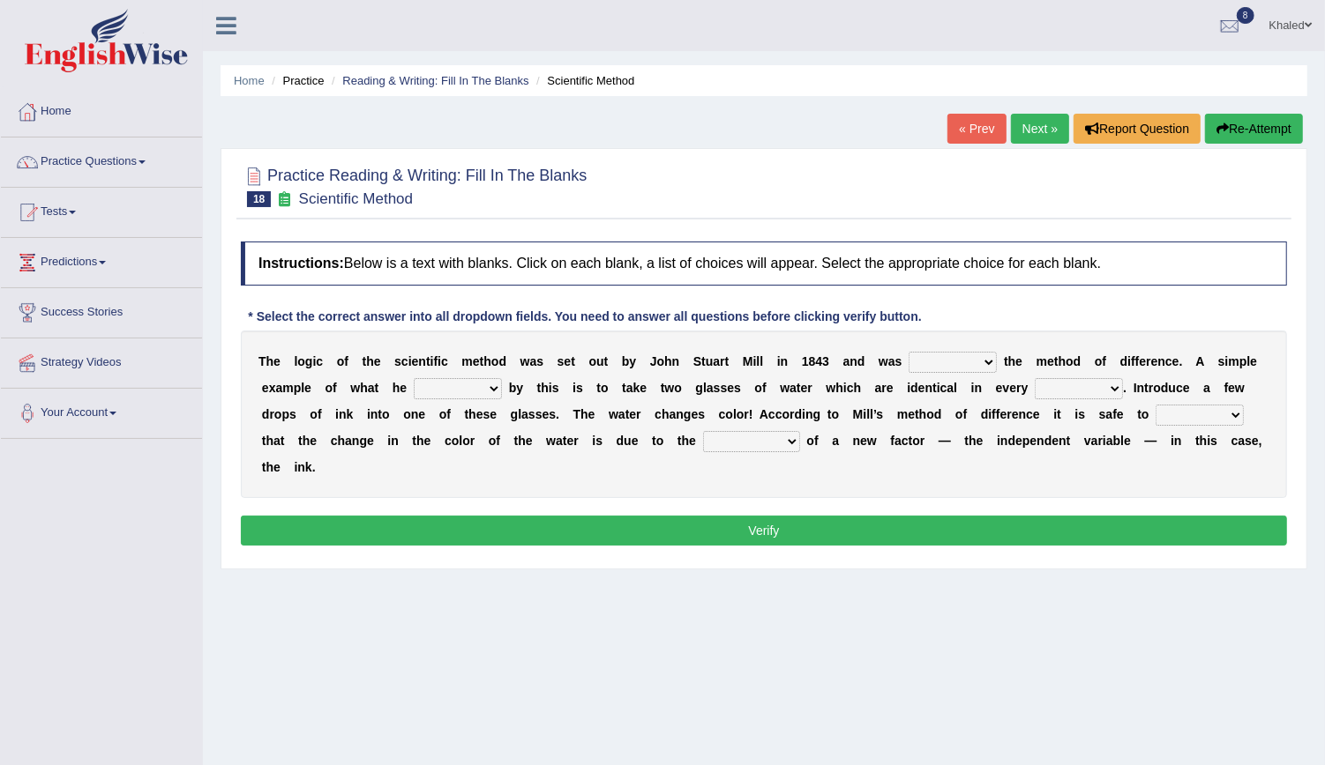
click at [908, 362] on select "pointed claimed demanded named" at bounding box center [952, 362] width 88 height 21
click at [908, 352] on select "pointed claimed demanded named" at bounding box center [952, 362] width 88 height 21
click at [920, 363] on select "pointed claimed demanded named" at bounding box center [952, 362] width 88 height 21
select select "pointed"
click at [908, 352] on select "pointed claimed demanded named" at bounding box center [952, 362] width 88 height 21
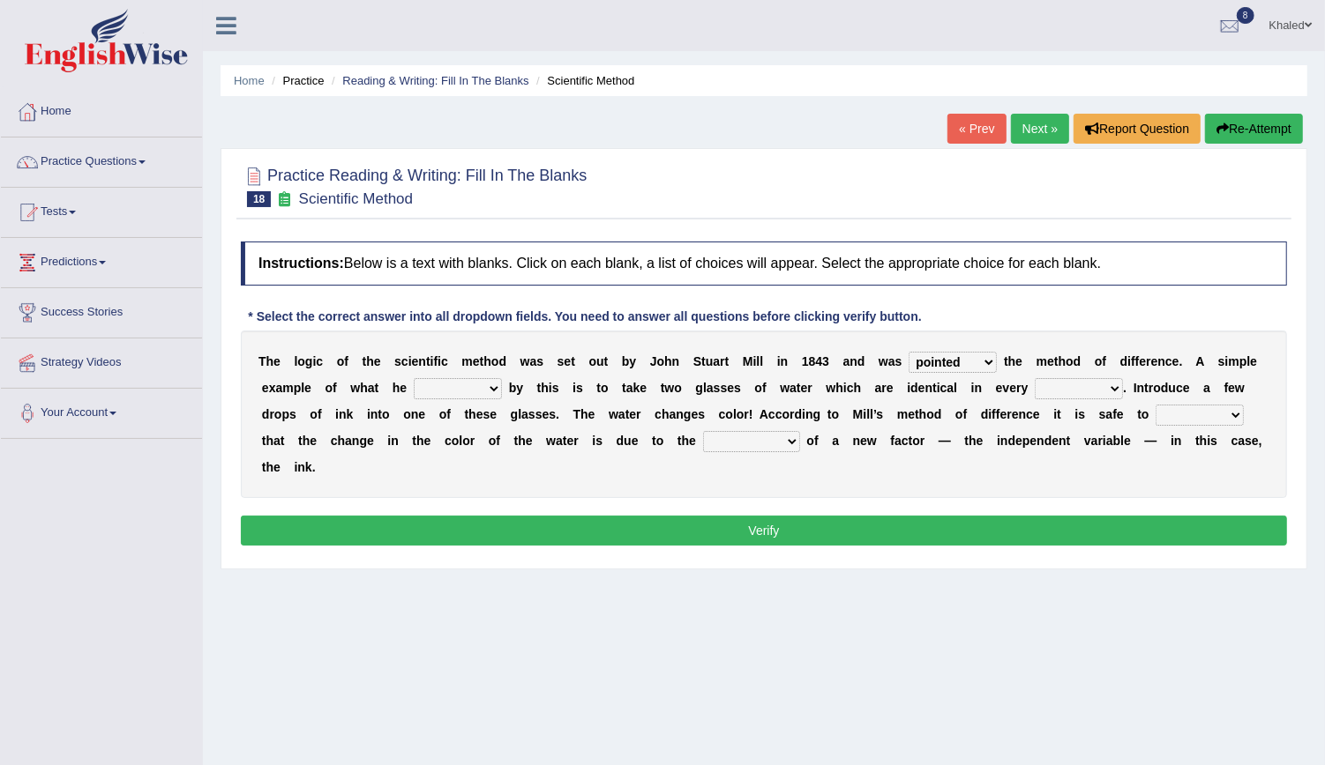
drag, startPoint x: 396, startPoint y: 374, endPoint x: 386, endPoint y: 392, distance: 20.1
click at [386, 392] on div "T h e l o g i c o f t h e s c i e n t i f i c m e t h o d w a s s e t o u t b y…" at bounding box center [764, 415] width 1046 height 168
click at [414, 392] on select "capped charged found meant" at bounding box center [458, 388] width 88 height 21
select select "found"
click at [414, 378] on select "capped charged found meant" at bounding box center [458, 388] width 88 height 21
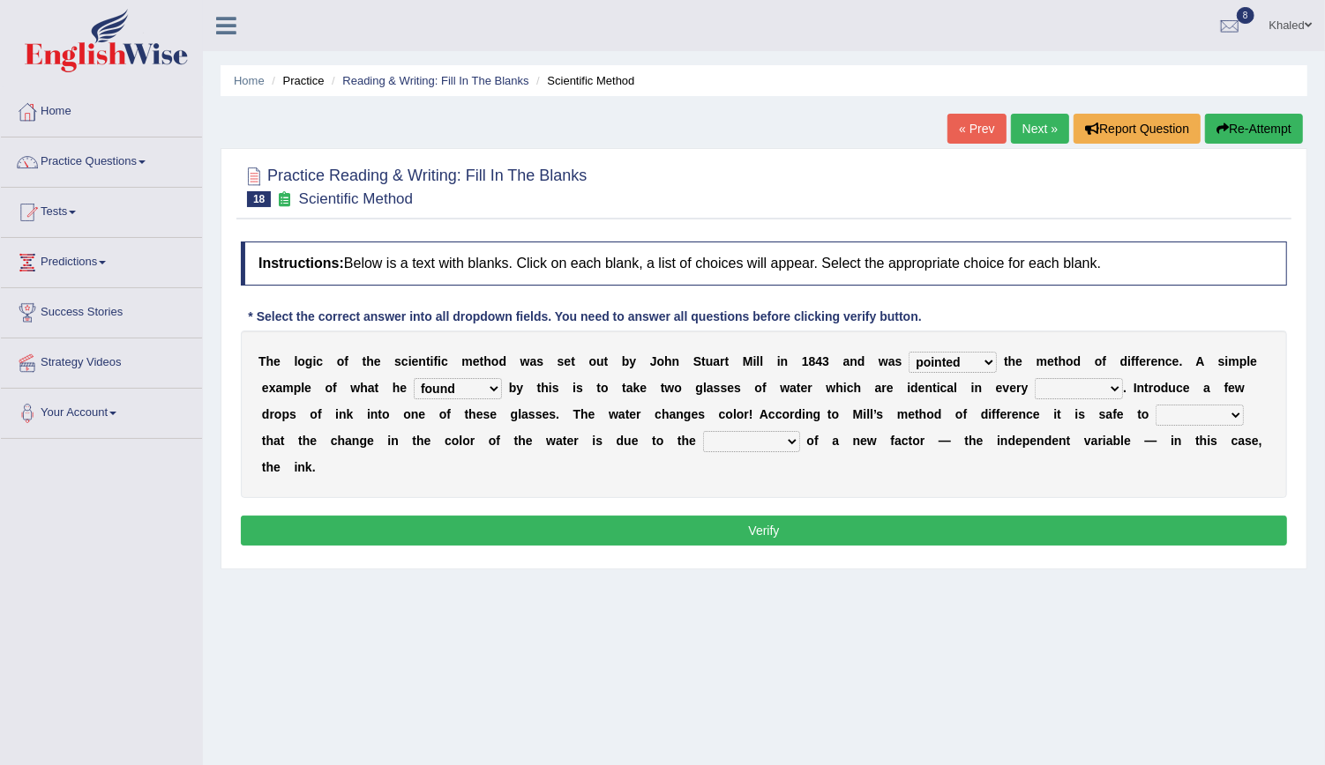
click at [1034, 392] on select "thought identity measure respect" at bounding box center [1078, 388] width 88 height 21
select select "measure"
click at [1034, 378] on select "thought identity measure respect" at bounding box center [1078, 388] width 88 height 21
click at [1155, 422] on select "assume discuss prefer acclaim" at bounding box center [1199, 415] width 88 height 21
select select "discuss"
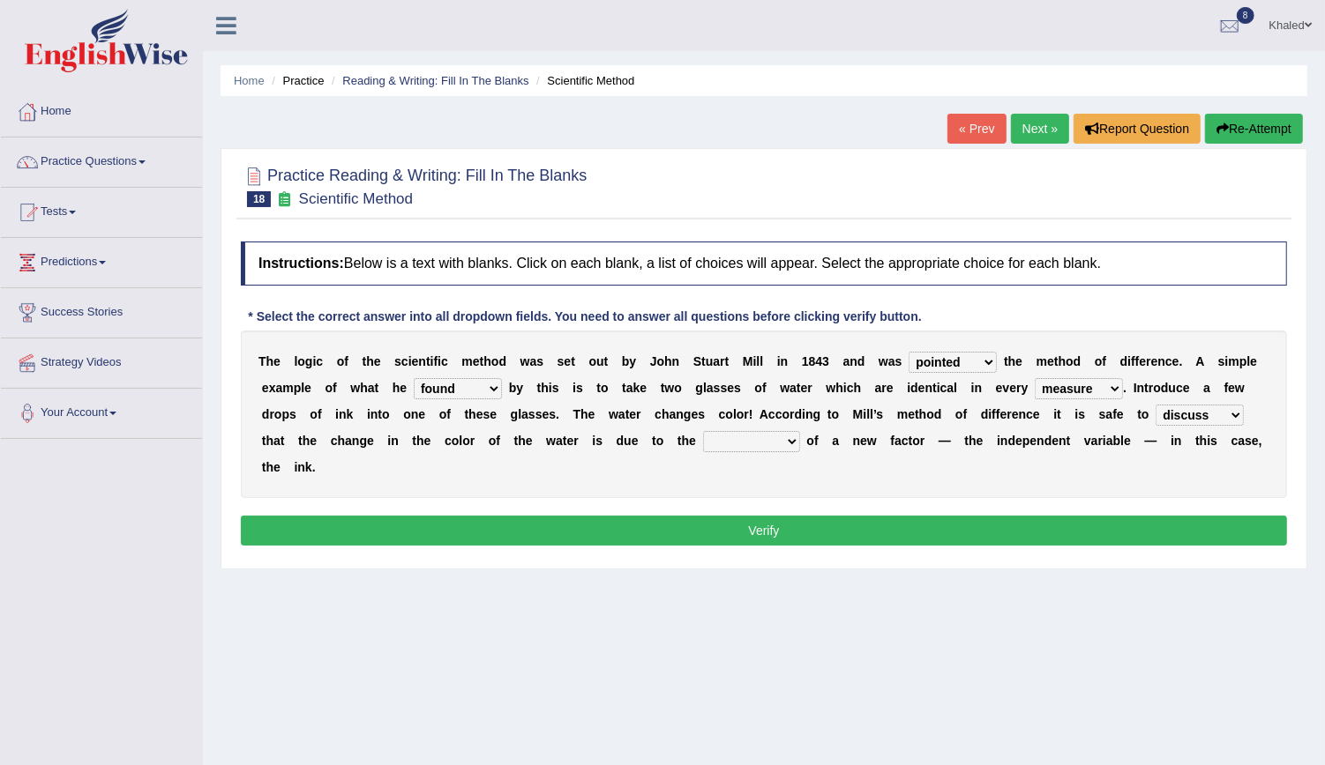
click at [1155, 405] on select "assume discuss prefer acclaim" at bounding box center [1199, 415] width 88 height 21
click at [703, 438] on select "introduction magnitude preparation purification" at bounding box center [751, 441] width 97 height 21
select select "introduction"
click at [703, 431] on select "introduction magnitude preparation purification" at bounding box center [751, 441] width 97 height 21
click at [703, 438] on select "introduction magnitude preparation purification" at bounding box center [751, 441] width 97 height 21
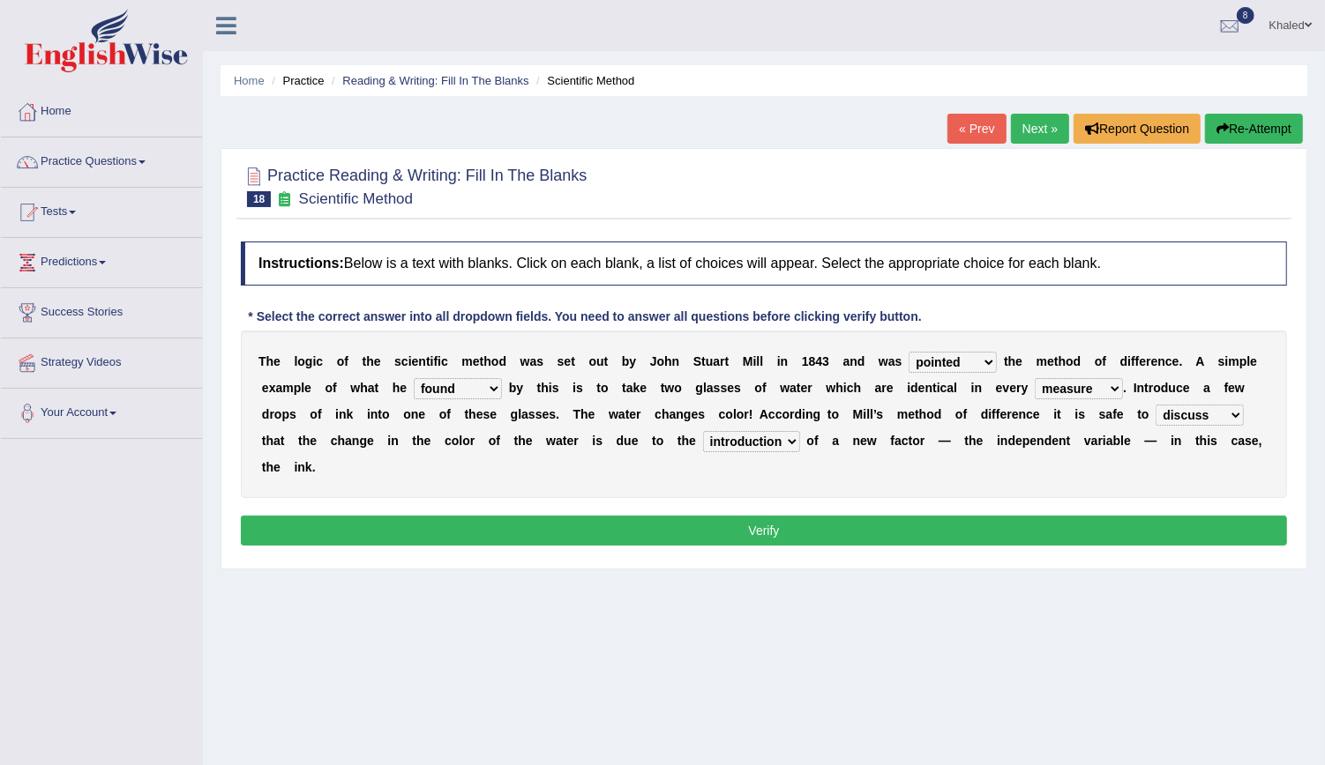
click at [703, 438] on select "introduction magnitude preparation purification" at bounding box center [751, 441] width 97 height 21
click at [911, 362] on select "pointed claimed demanded named" at bounding box center [952, 362] width 88 height 21
click at [808, 516] on button "Verify" at bounding box center [764, 531] width 1046 height 30
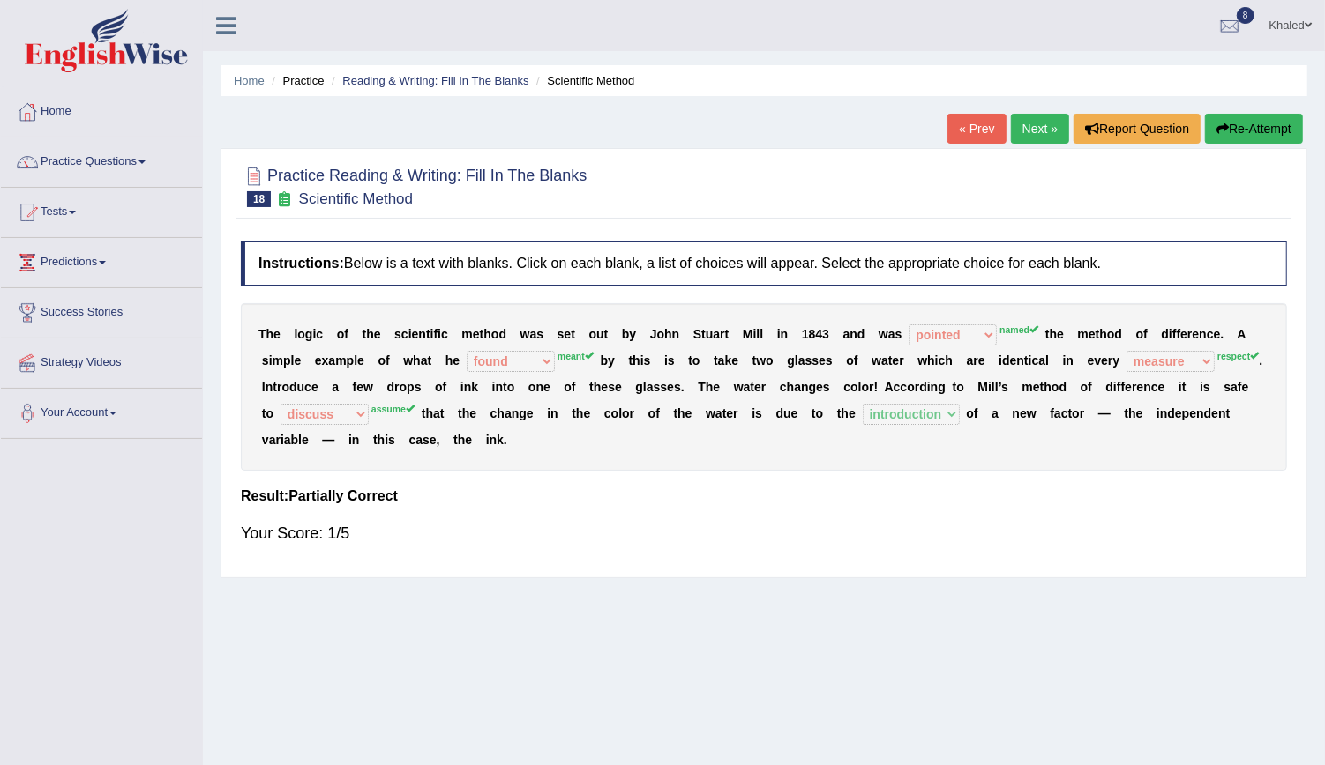
click at [1225, 135] on button "Re-Attempt" at bounding box center [1254, 129] width 98 height 30
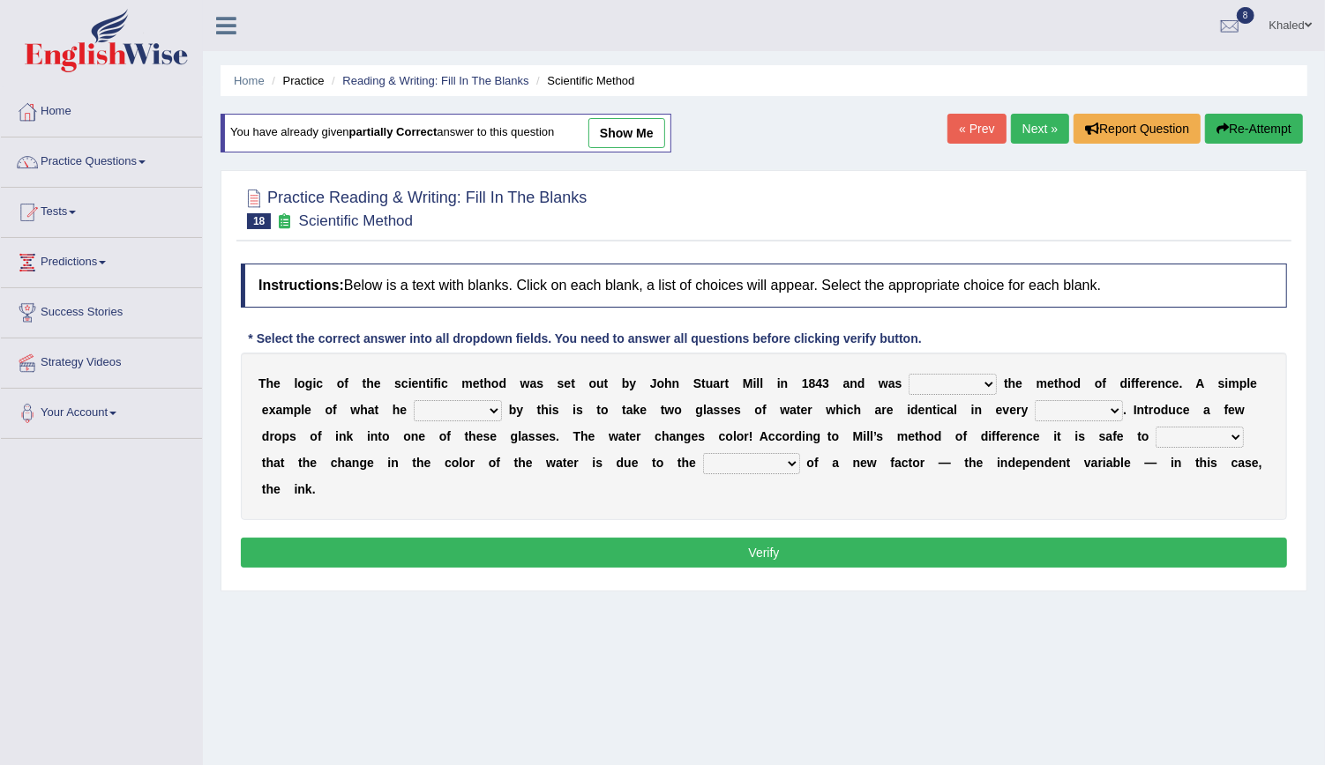
click at [912, 380] on select "pointed claimed demanded named" at bounding box center [952, 384] width 88 height 21
select select "named"
click at [908, 374] on select "pointed claimed demanded named" at bounding box center [952, 384] width 88 height 21
click at [414, 408] on select "capped charged found meant" at bounding box center [458, 410] width 88 height 21
click at [423, 415] on select "capped charged found meant" at bounding box center [458, 410] width 88 height 21
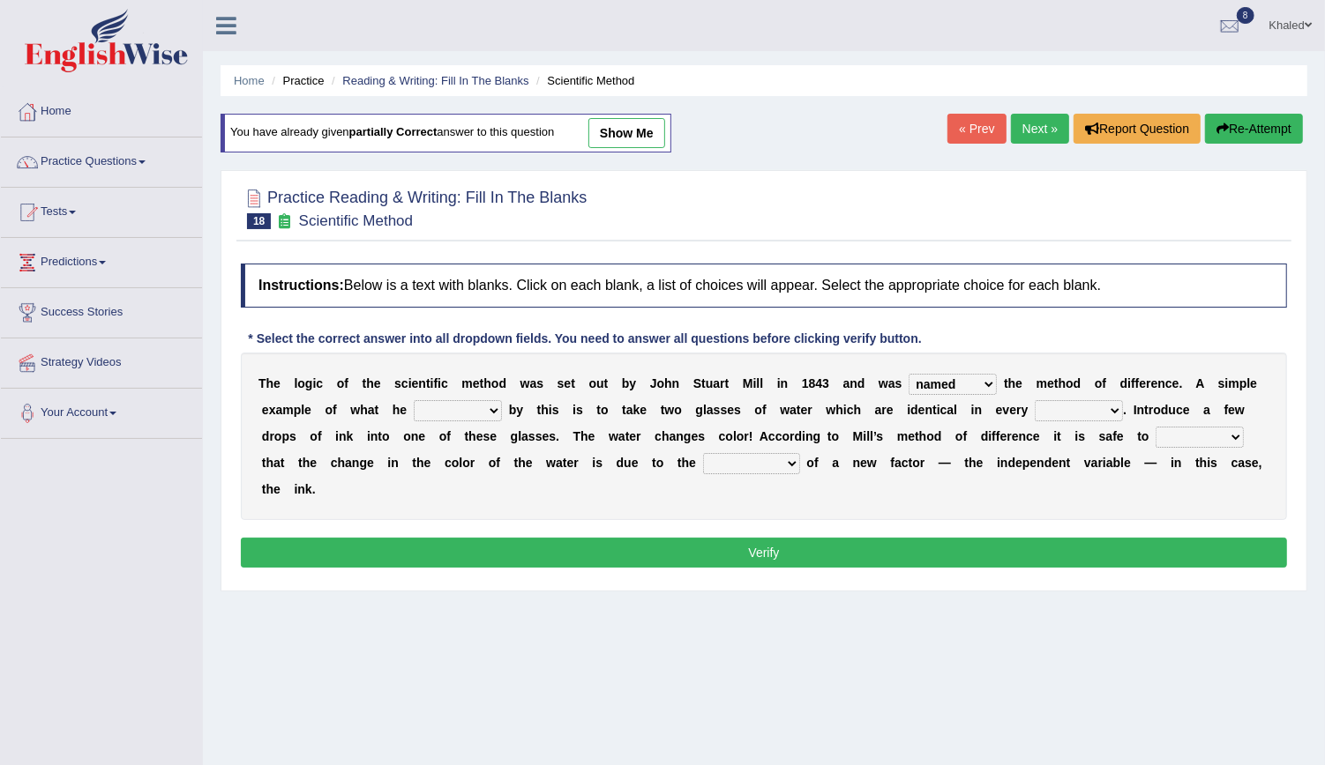
select select "meant"
click at [414, 400] on select "capped charged found meant" at bounding box center [458, 410] width 88 height 21
click at [1034, 412] on select "thought identity measure respect" at bounding box center [1078, 410] width 88 height 21
select select "thought"
click at [1034, 400] on select "thought identity measure respect" at bounding box center [1078, 410] width 88 height 21
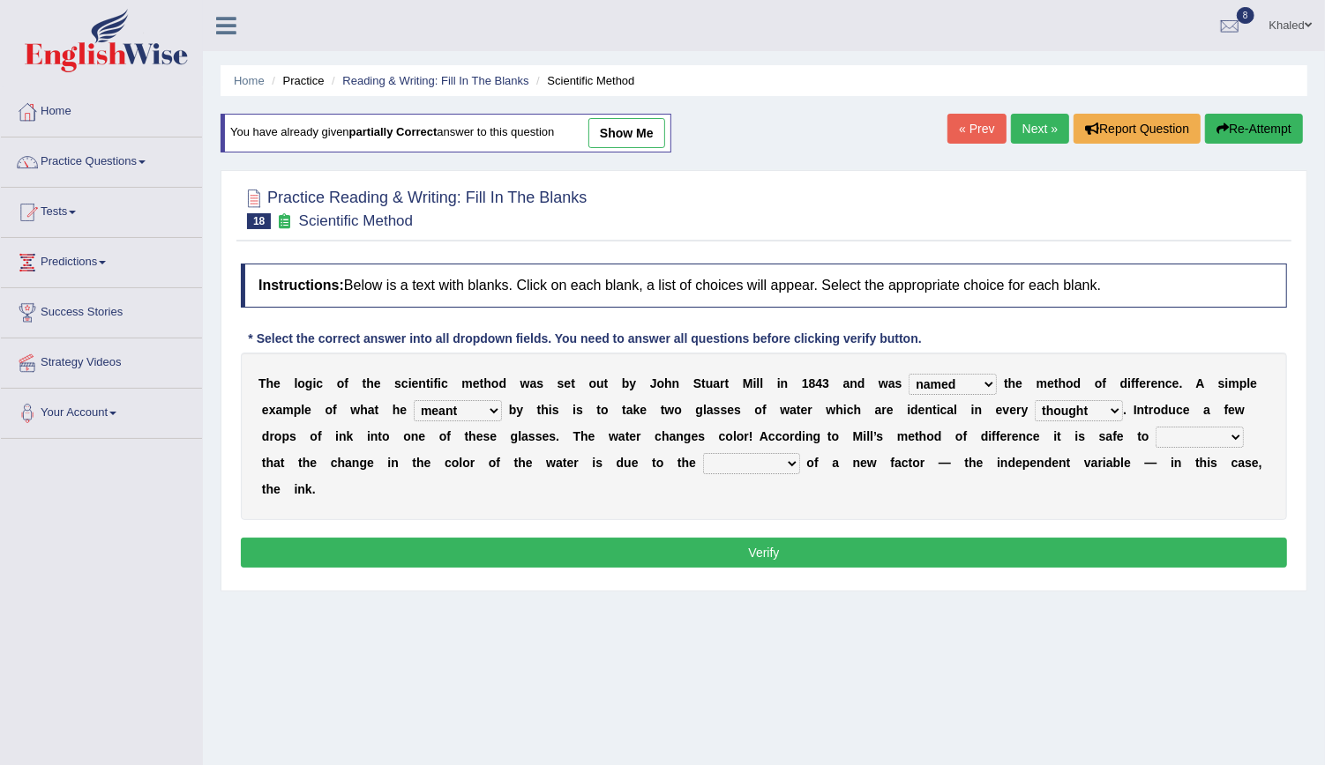
click at [1155, 427] on select "assume discuss prefer acclaim" at bounding box center [1199, 437] width 88 height 21
select select "assume"
click at [1155, 427] on select "assume discuss prefer acclaim" at bounding box center [1199, 437] width 88 height 21
click at [703, 458] on select "introduction magnitude preparation purification" at bounding box center [751, 463] width 97 height 21
select select "introduction"
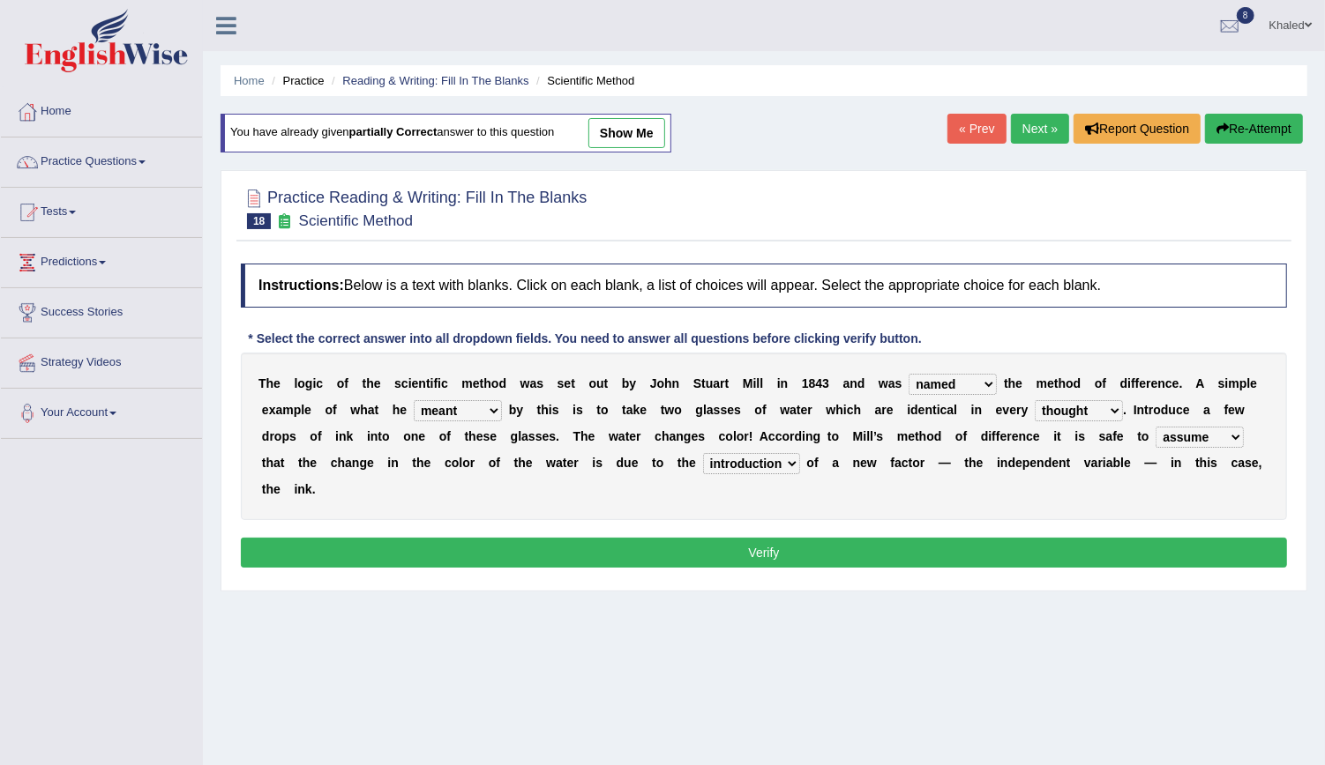
click at [703, 453] on select "introduction magnitude preparation purification" at bounding box center [751, 463] width 97 height 21
click at [842, 538] on button "Verify" at bounding box center [764, 553] width 1046 height 30
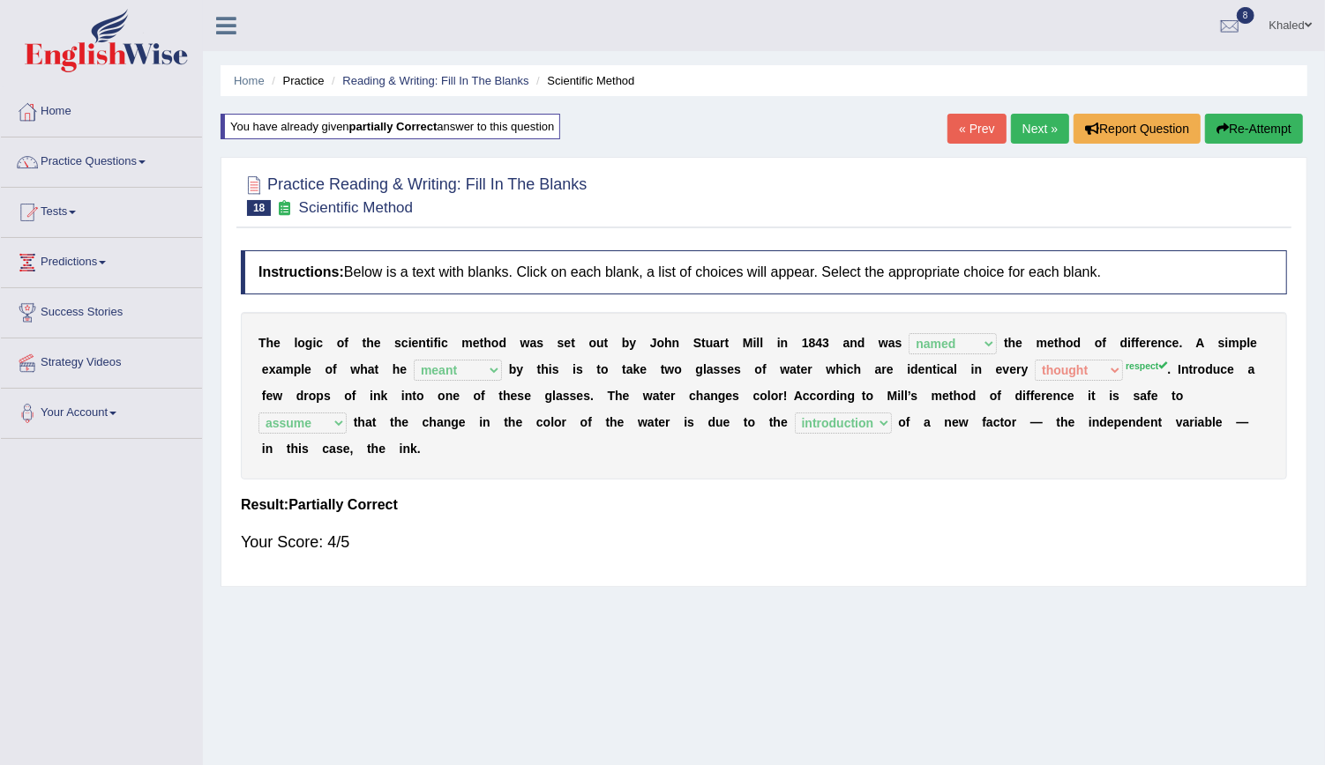
click at [1024, 119] on link "Next »" at bounding box center [1040, 129] width 58 height 30
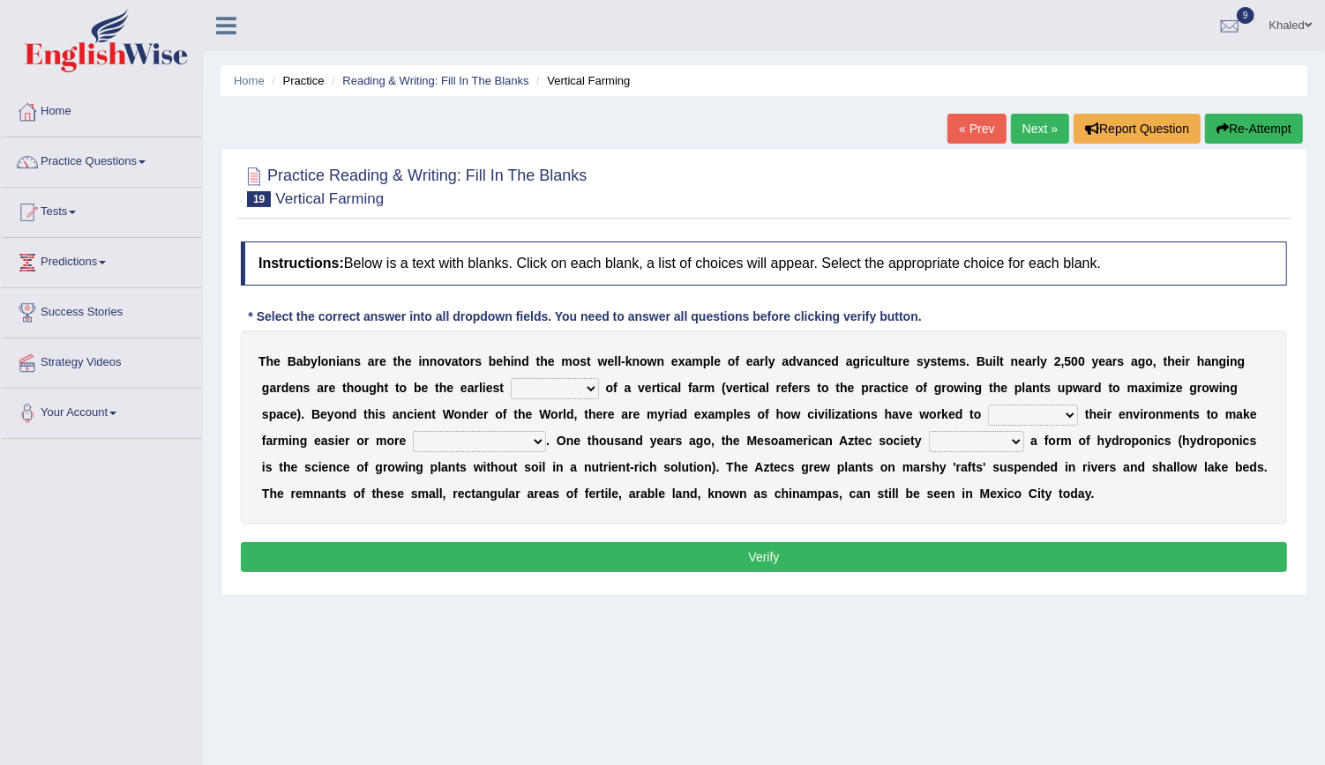
click at [511, 382] on select "prototype failure discredit protocol" at bounding box center [555, 388] width 88 height 21
select select "protocol"
click at [511, 378] on select "prototype failure discredit protocol" at bounding box center [555, 388] width 88 height 21
click at [988, 421] on select "manipulate escape respect disarrange" at bounding box center [1033, 415] width 90 height 21
select select "escape"
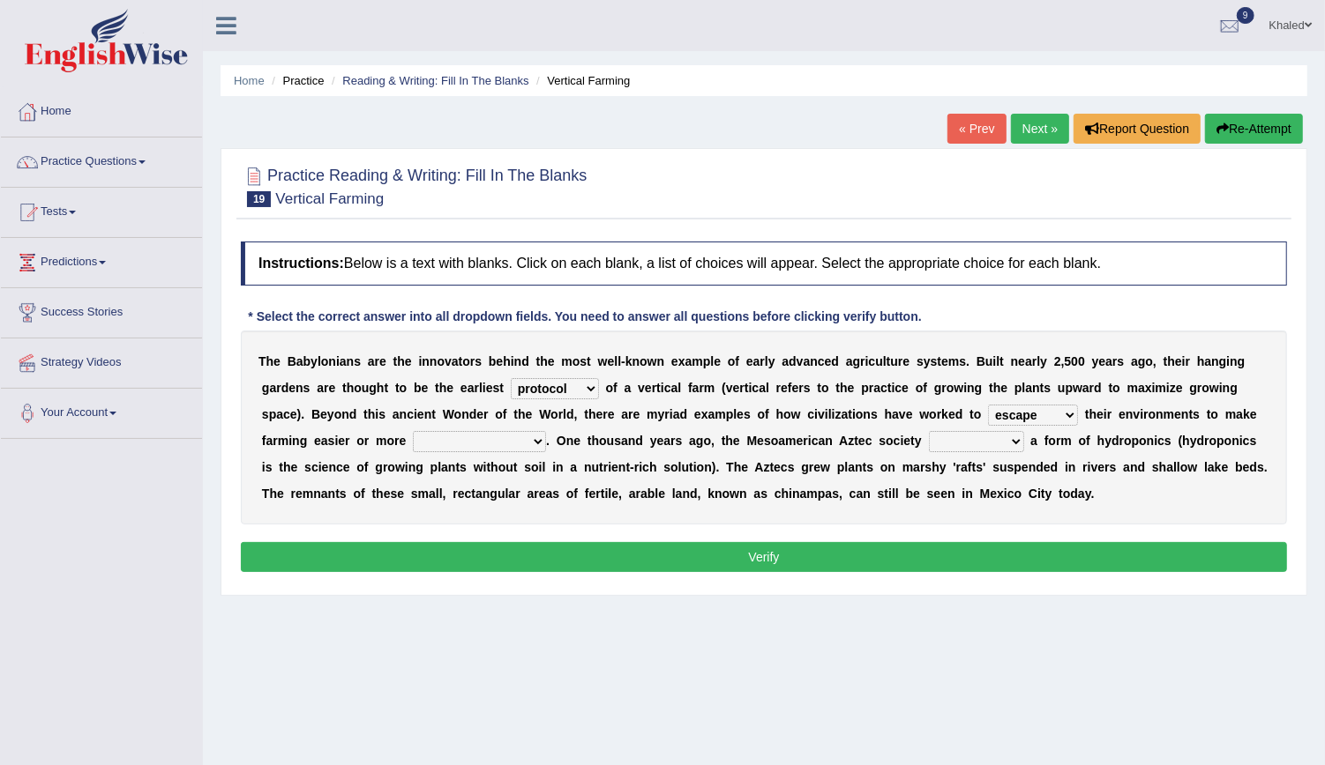
click at [988, 405] on select "manipulate escape respect disarrange" at bounding box center [1033, 415] width 90 height 21
click at [413, 436] on select "productive constructive connective counterproductive" at bounding box center [479, 441] width 133 height 21
select select "productive"
click at [413, 431] on select "productive constructive connective counterproductive" at bounding box center [479, 441] width 133 height 21
click at [929, 442] on select "domineered volunteered pioneered engineered" at bounding box center [976, 441] width 95 height 21
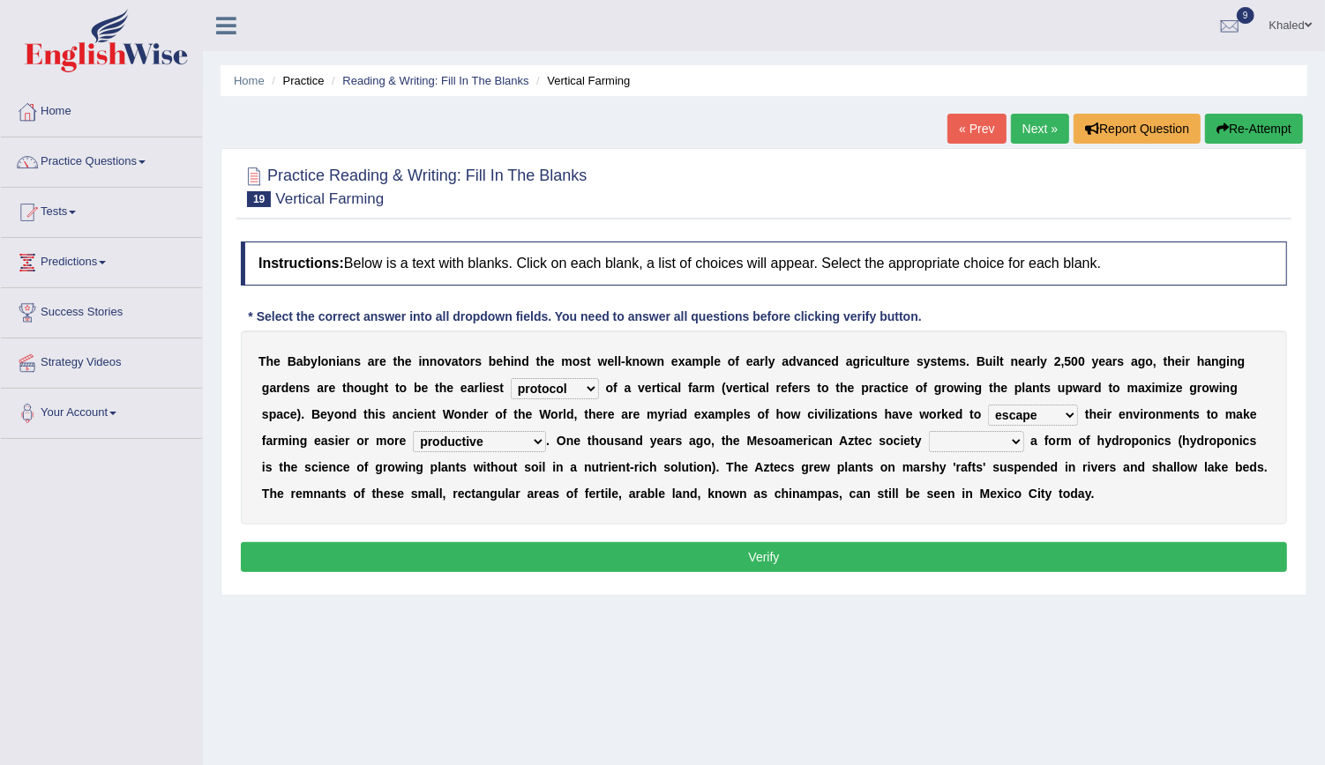
select select "engineered"
click at [929, 431] on select "domineered volunteered pioneered engineered" at bounding box center [976, 441] width 95 height 21
click at [761, 555] on button "Verify" at bounding box center [764, 557] width 1046 height 30
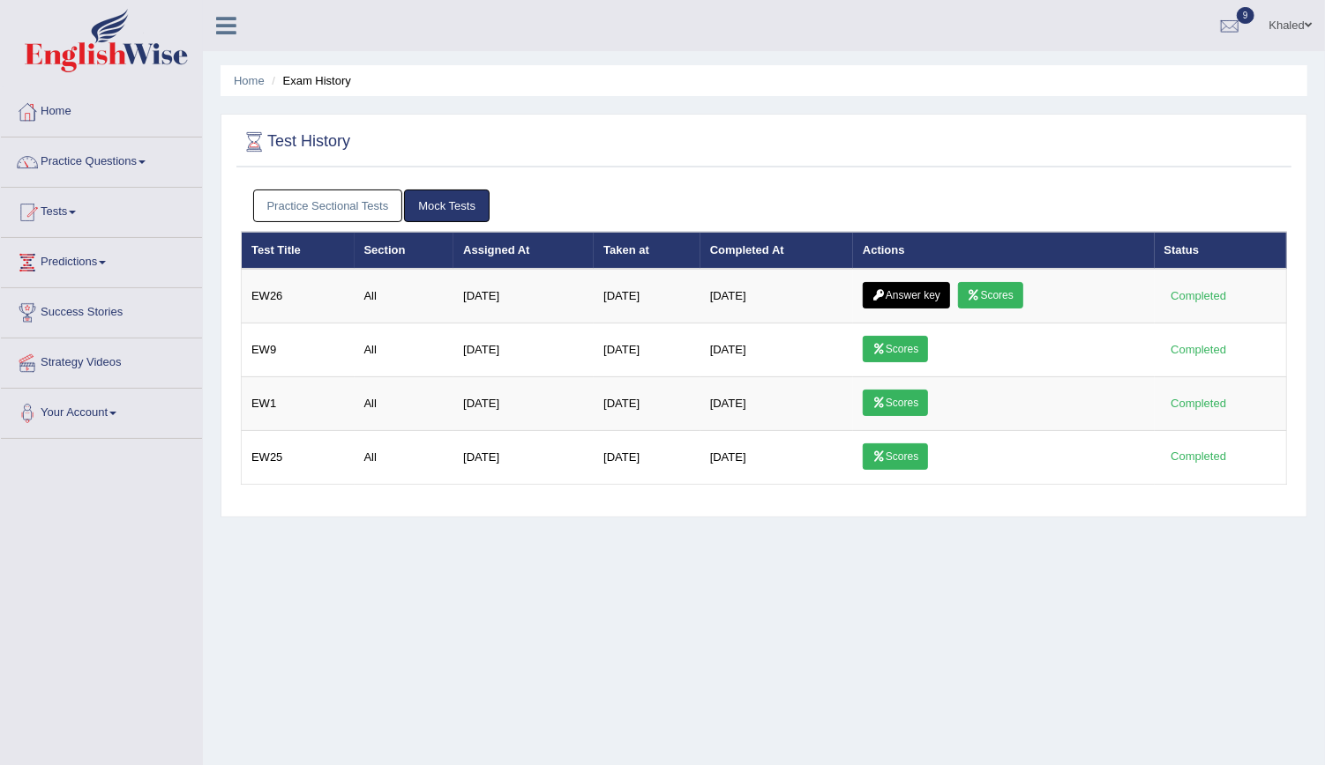
click at [292, 192] on link "Practice Sectional Tests" at bounding box center [328, 206] width 150 height 33
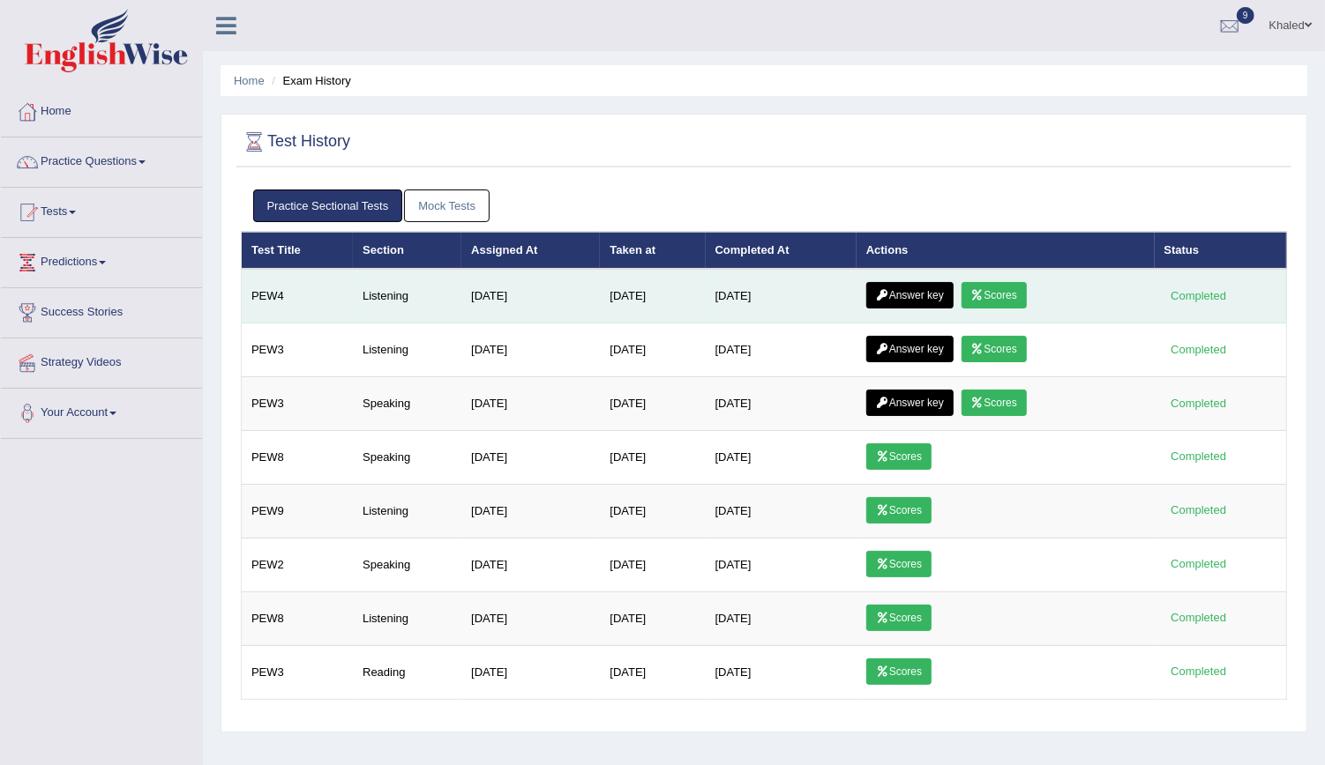
click at [997, 296] on link "Scores" at bounding box center [993, 295] width 65 height 26
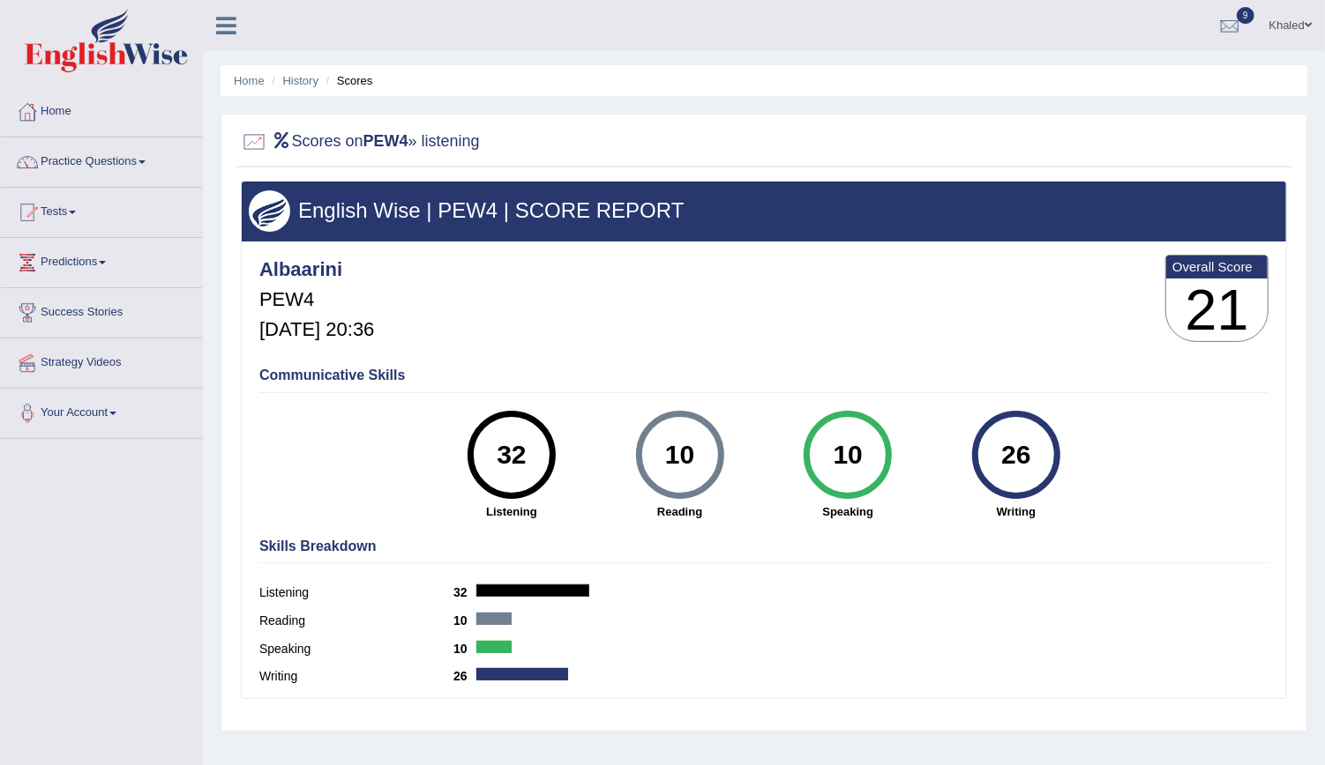
click at [93, 157] on link "Practice Questions" at bounding box center [101, 160] width 201 height 44
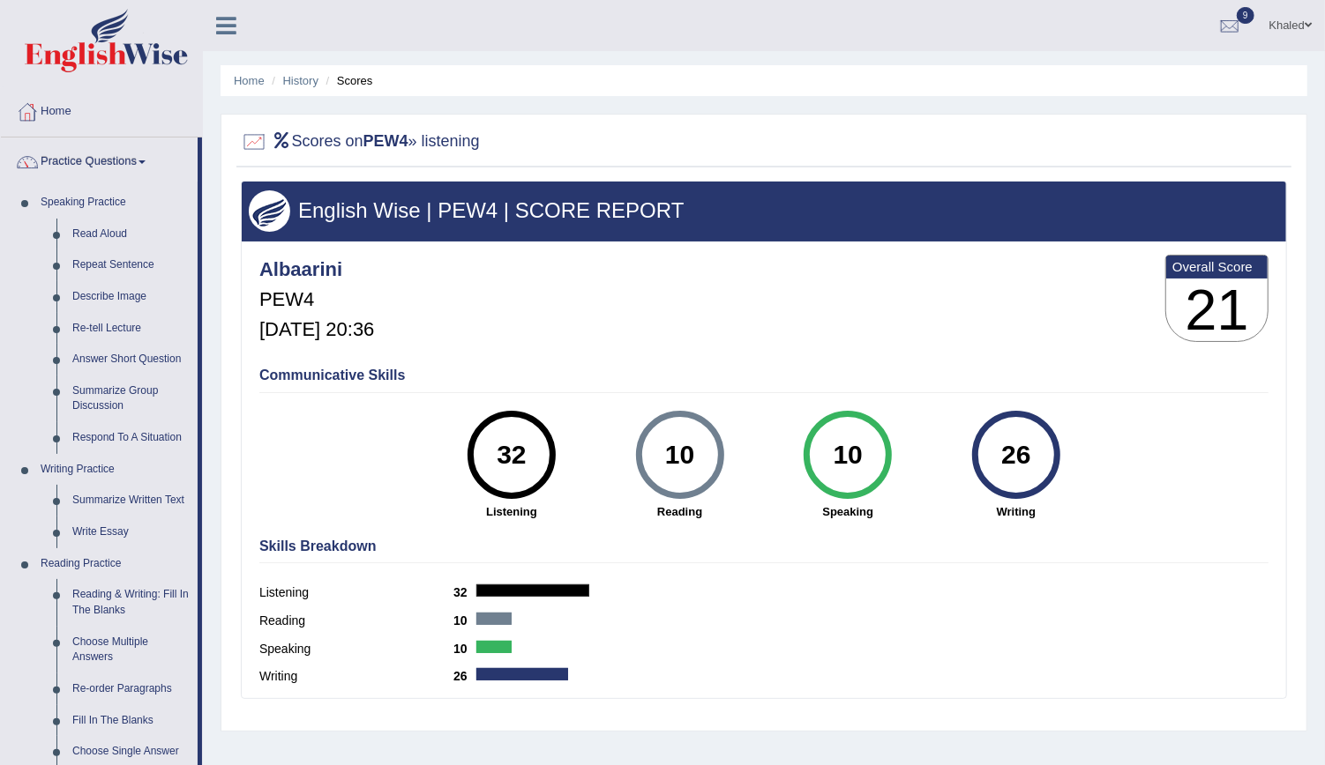
click at [93, 157] on link "Practice Questions" at bounding box center [99, 160] width 197 height 44
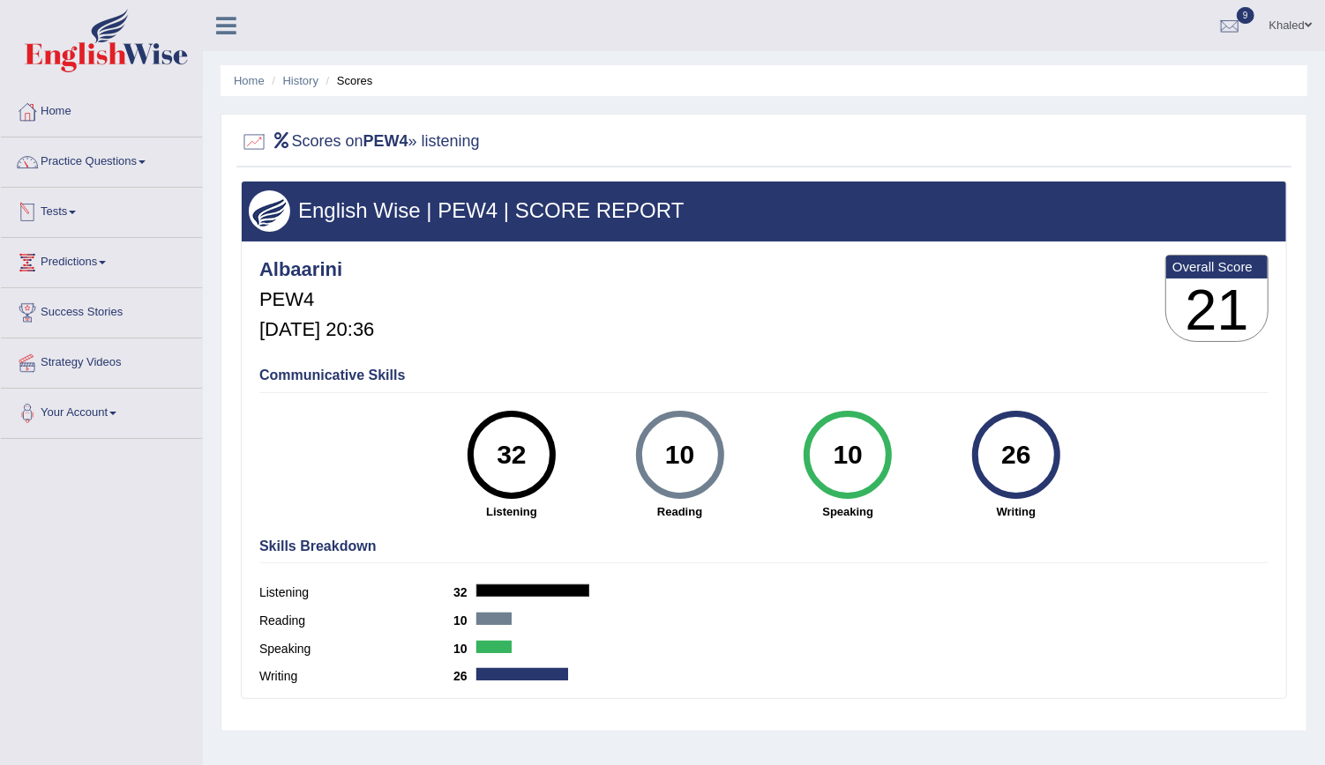
click at [71, 218] on link "Tests" at bounding box center [101, 210] width 201 height 44
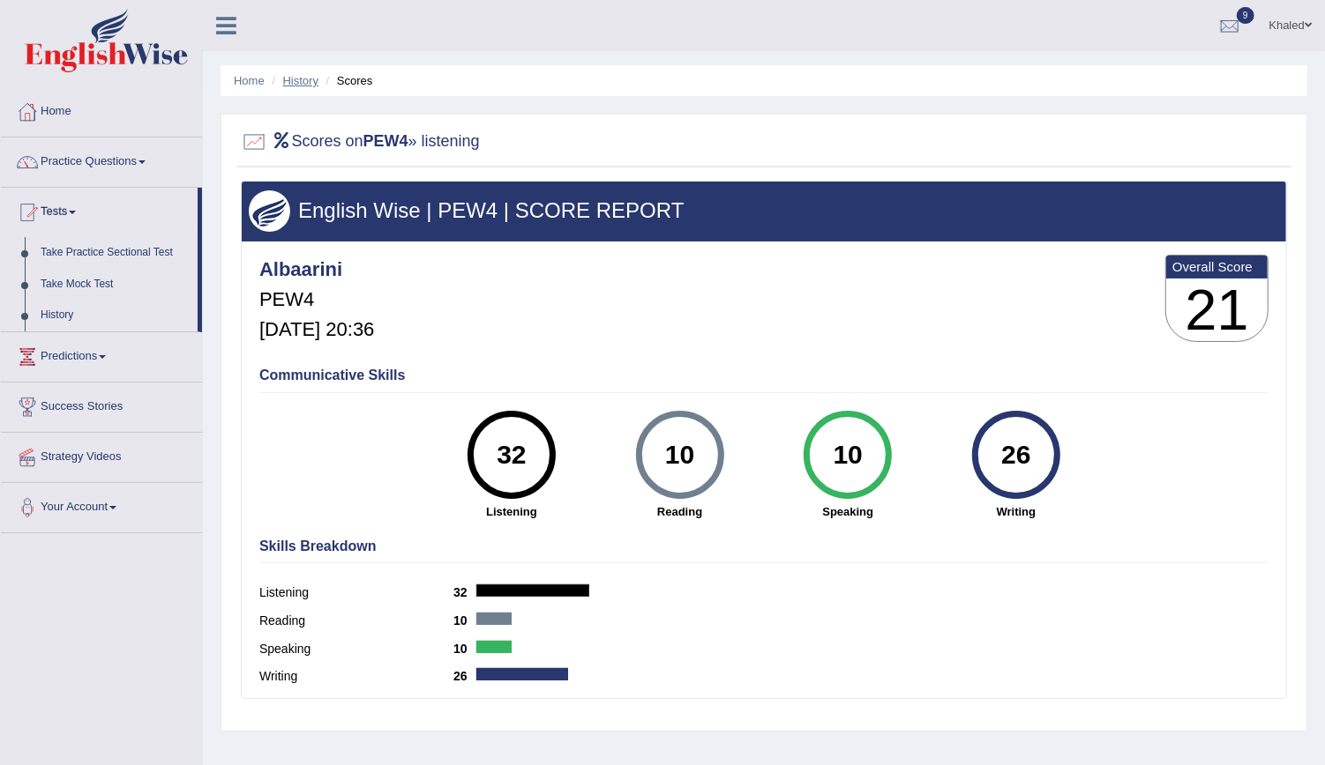
click at [302, 80] on link "History" at bounding box center [300, 80] width 35 height 13
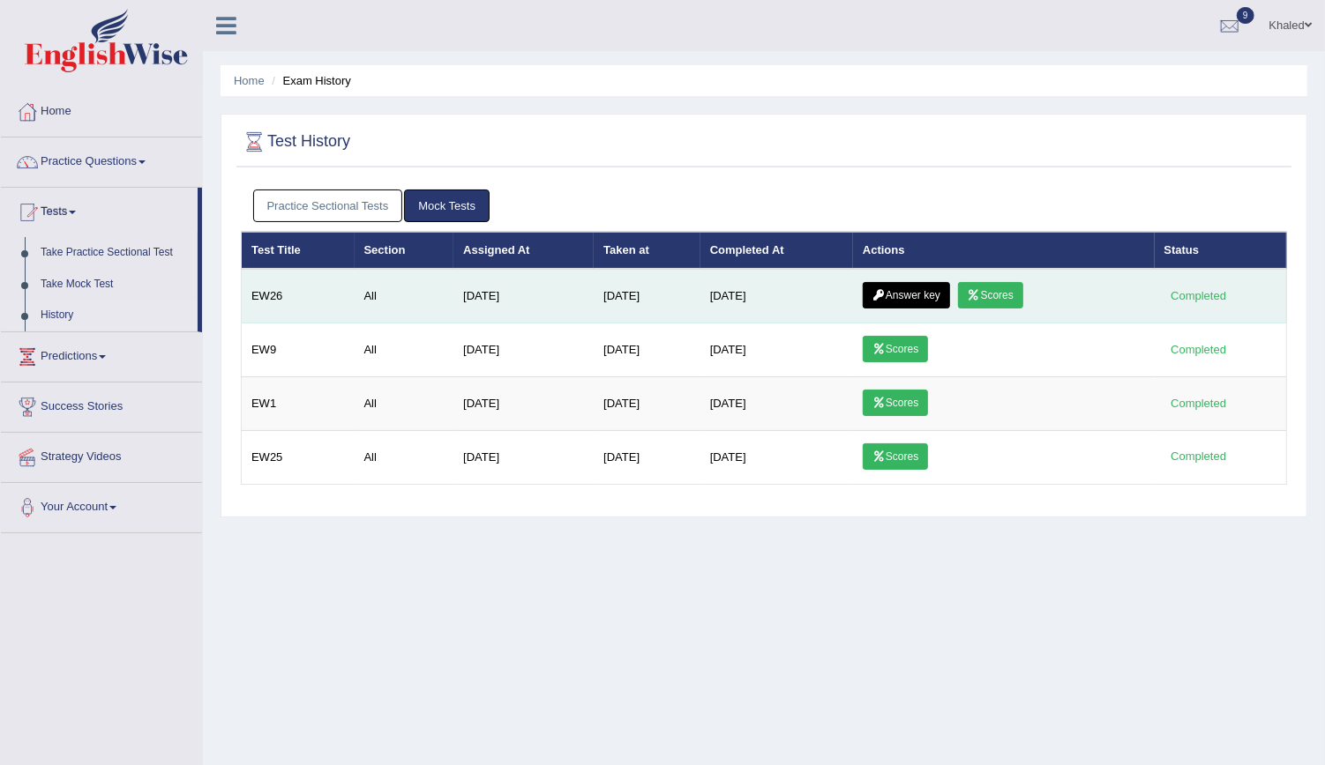
click at [905, 291] on link "Answer key" at bounding box center [905, 295] width 87 height 26
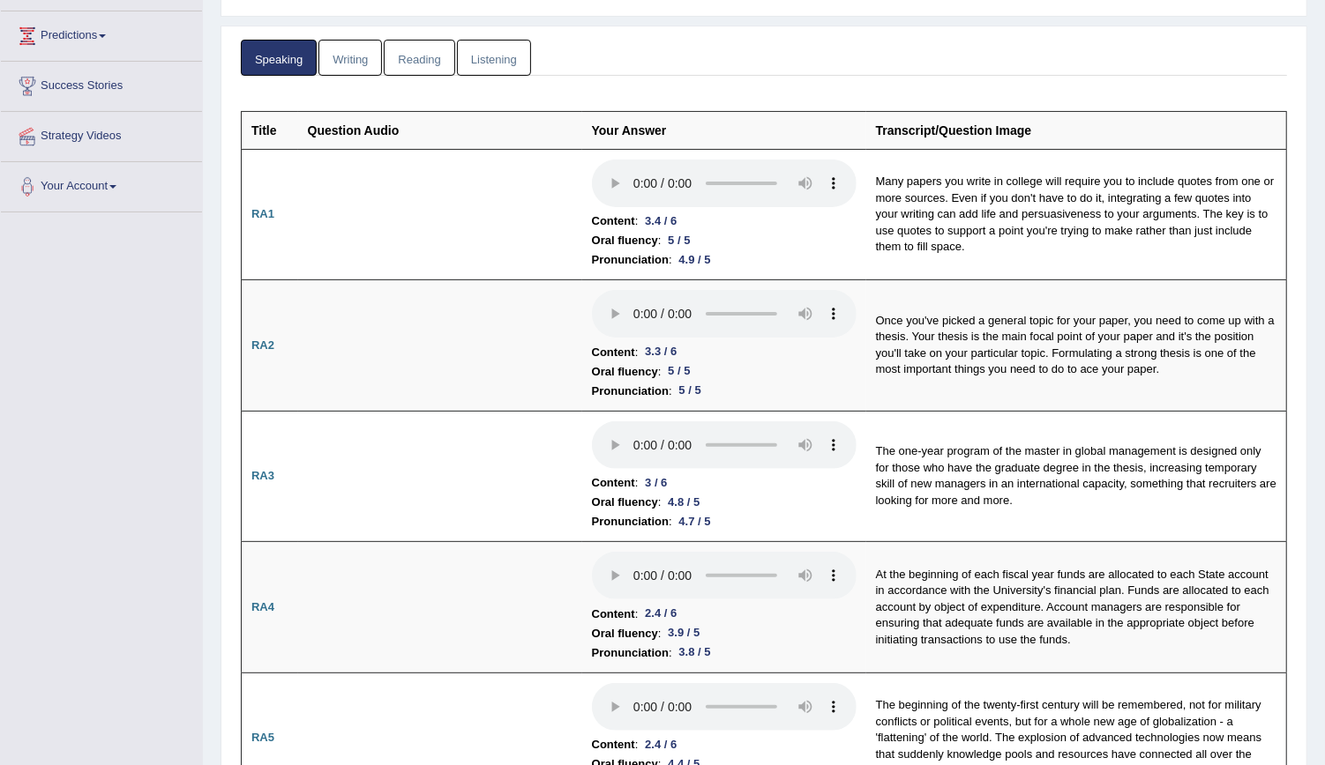
scroll to position [76, 0]
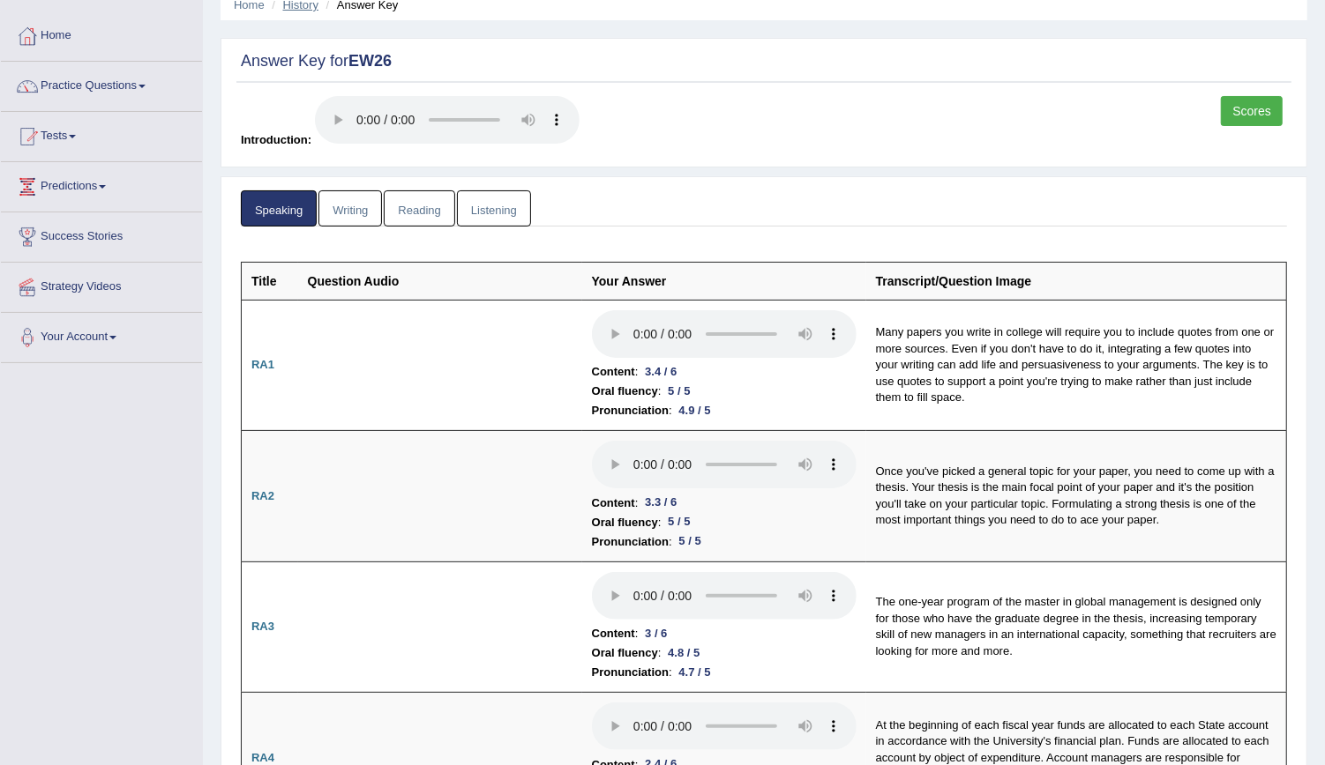
click at [293, 10] on link "History" at bounding box center [300, 4] width 35 height 13
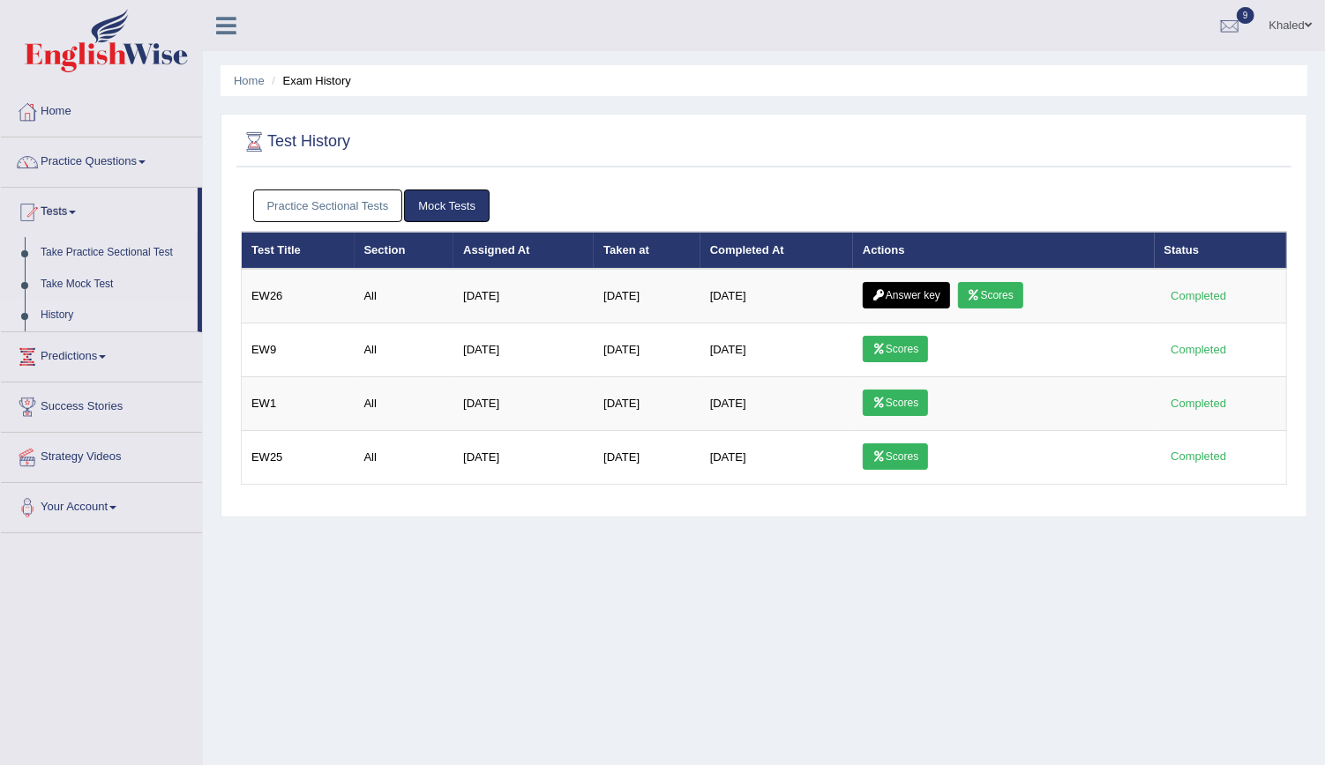
click at [343, 205] on link "Practice Sectional Tests" at bounding box center [328, 206] width 150 height 33
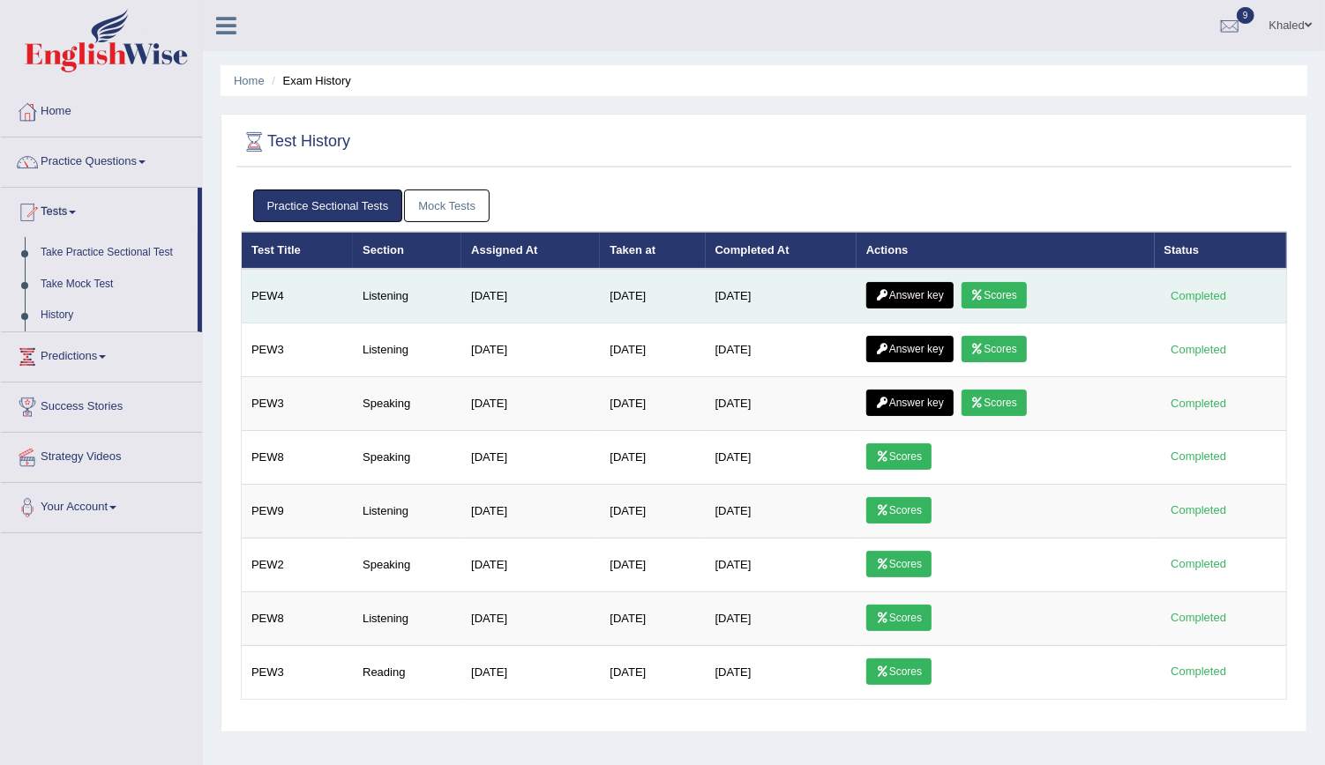
click at [900, 293] on link "Answer key" at bounding box center [909, 295] width 87 height 26
